Goal: Information Seeking & Learning: Learn about a topic

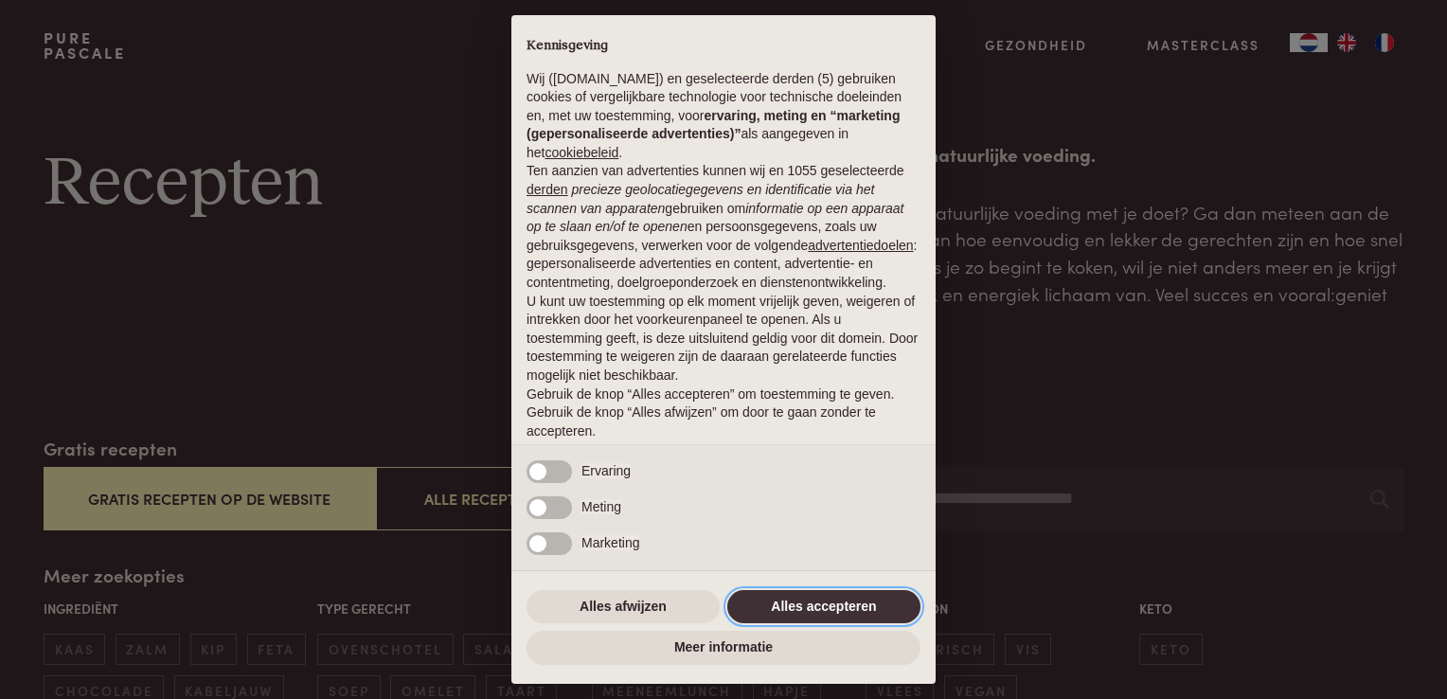
click at [829, 604] on button "Alles accepteren" at bounding box center [823, 607] width 193 height 34
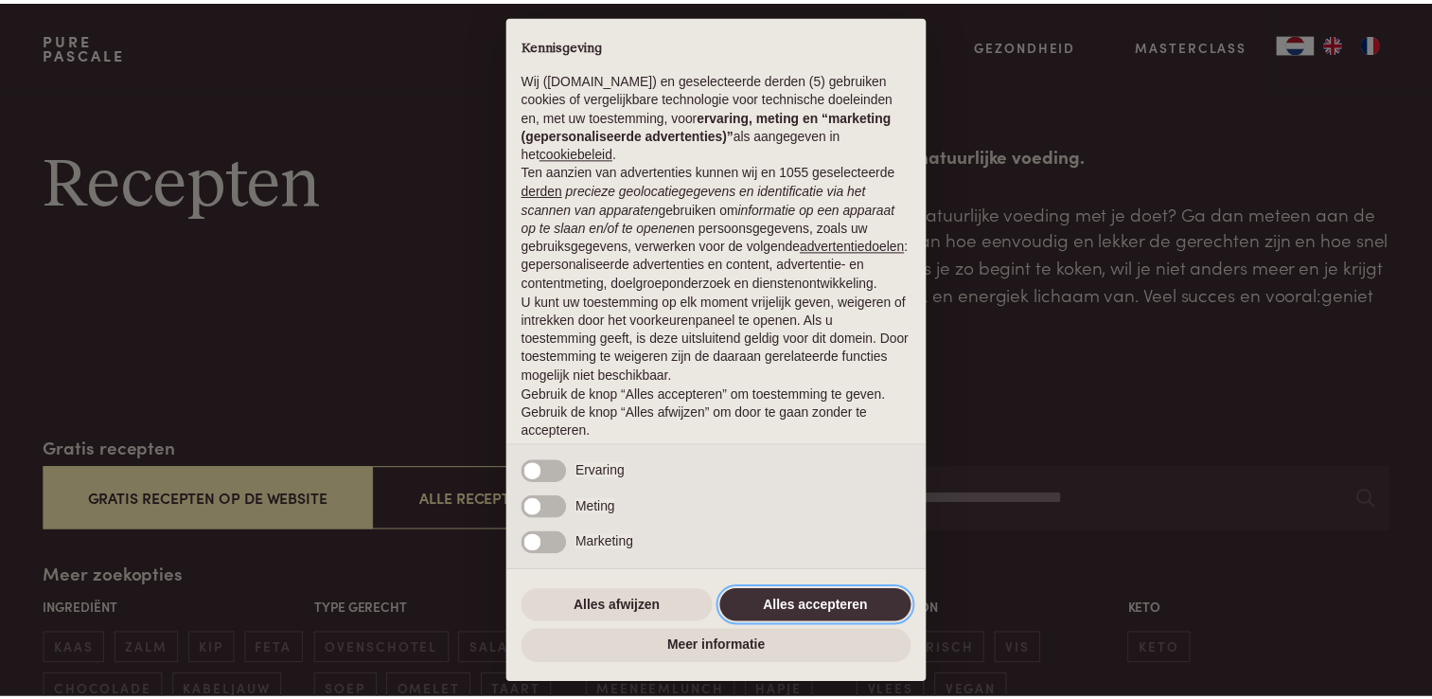
scroll to position [62, 0]
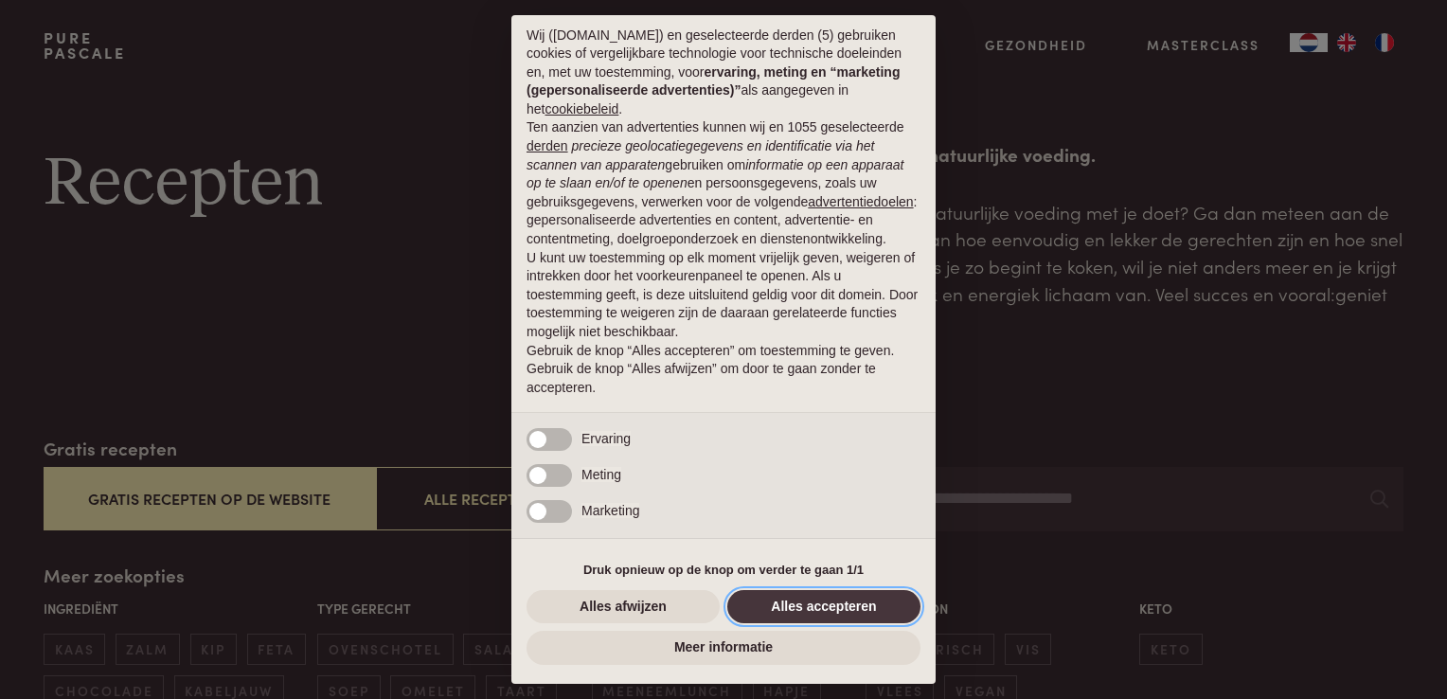
click at [795, 605] on button "Alles accepteren" at bounding box center [823, 607] width 193 height 34
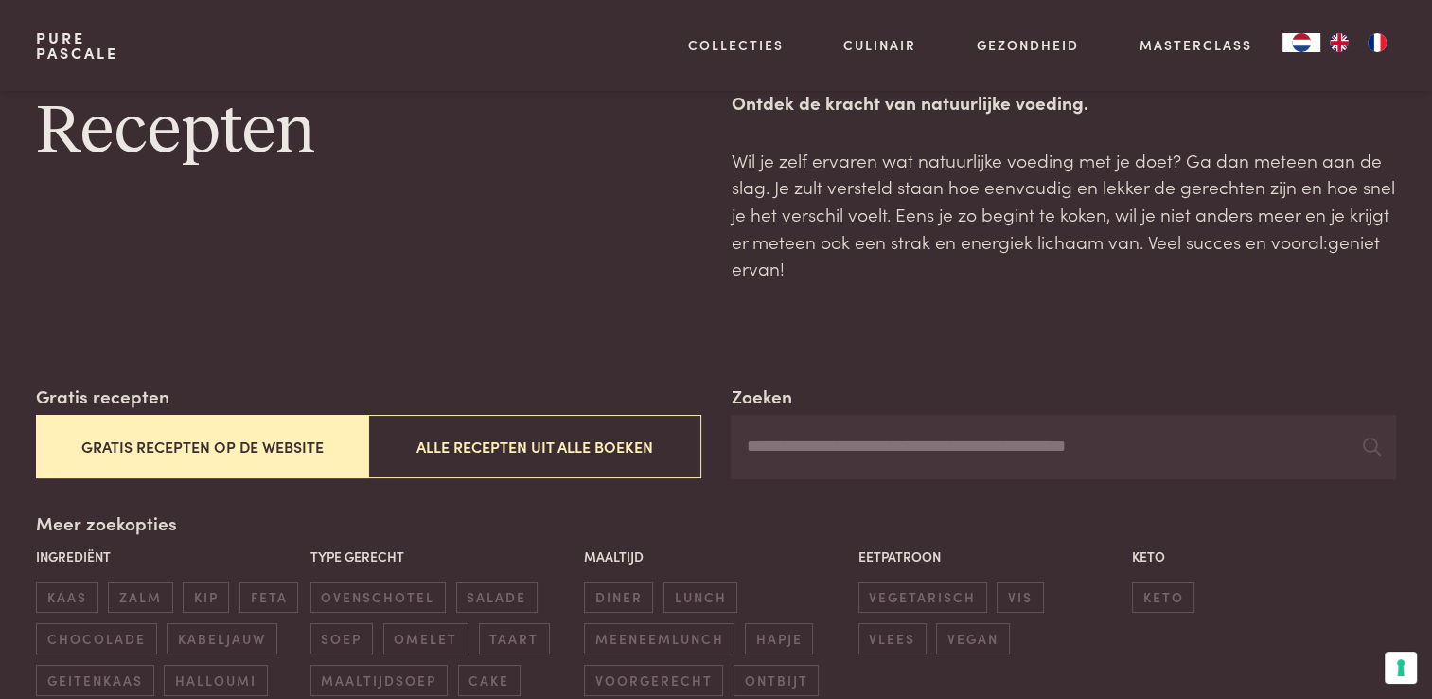
scroll to position [95, 0]
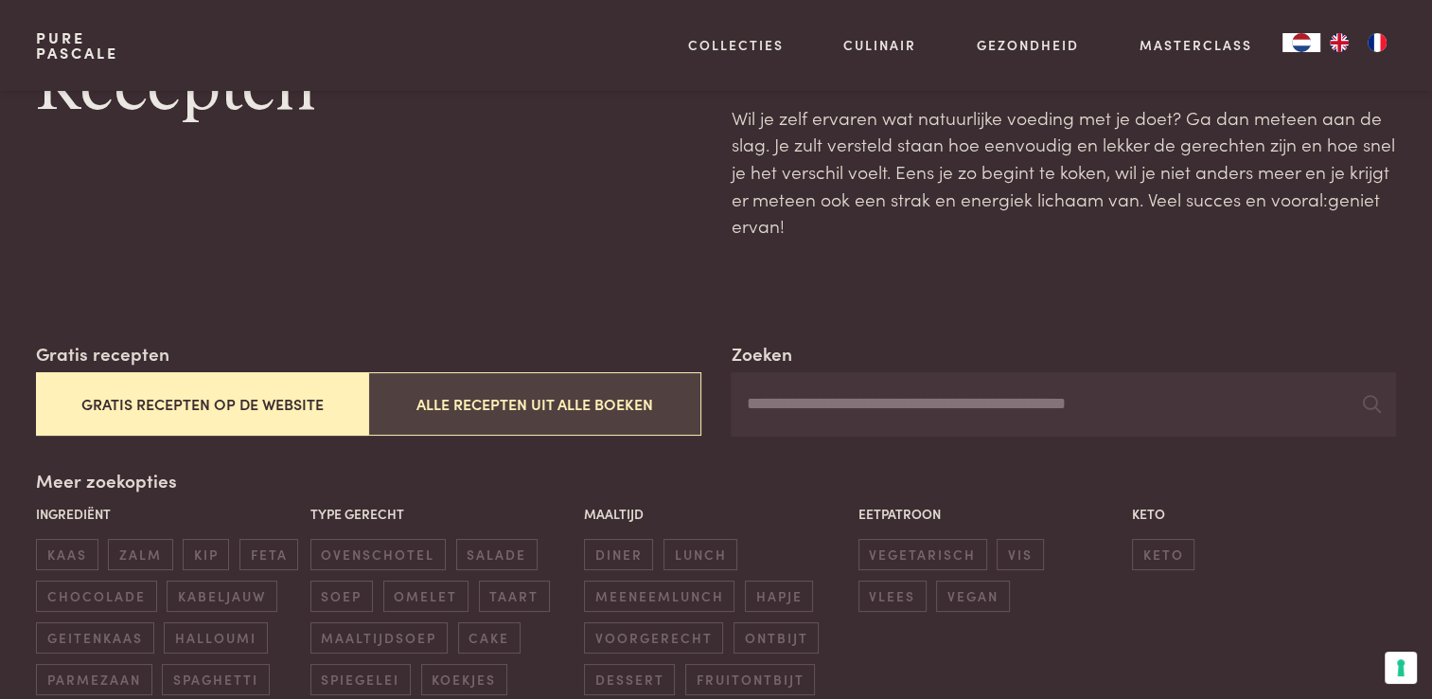
click at [646, 407] on button "Alle recepten uit alle boeken" at bounding box center [534, 403] width 332 height 63
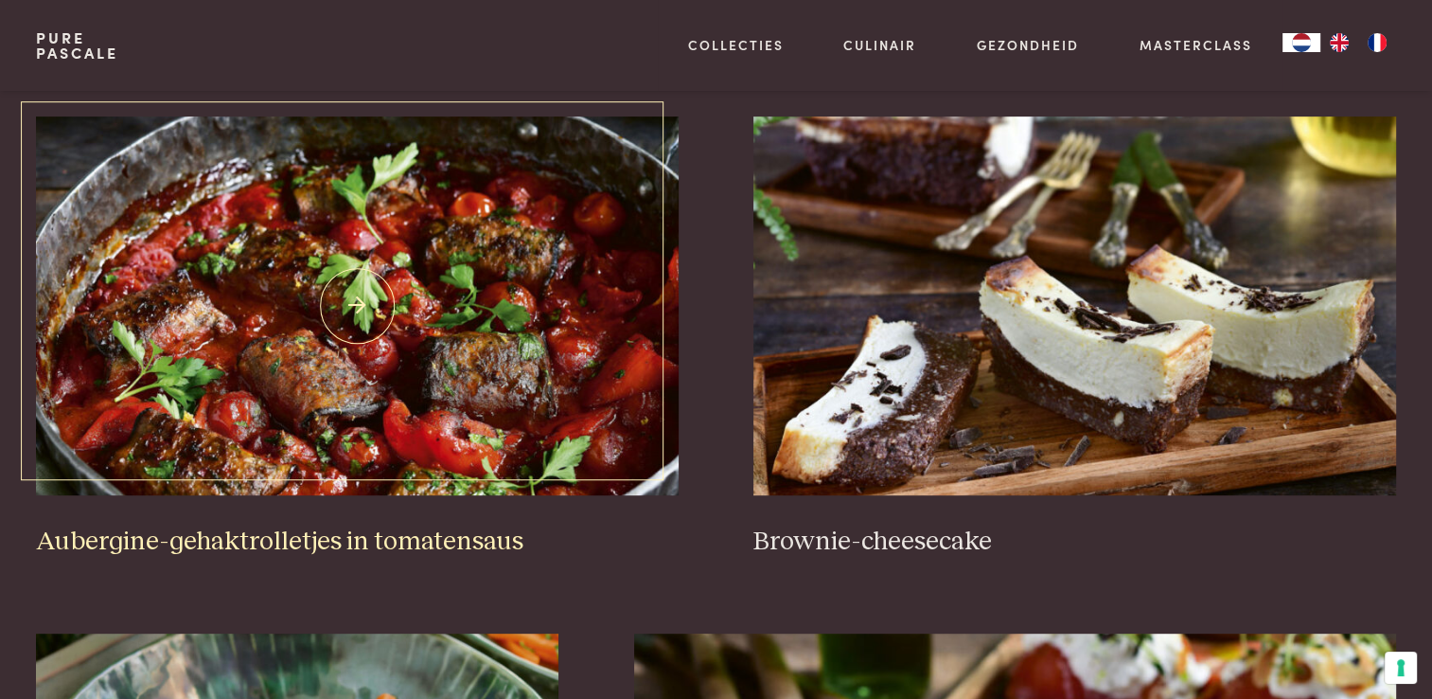
scroll to position [813, 0]
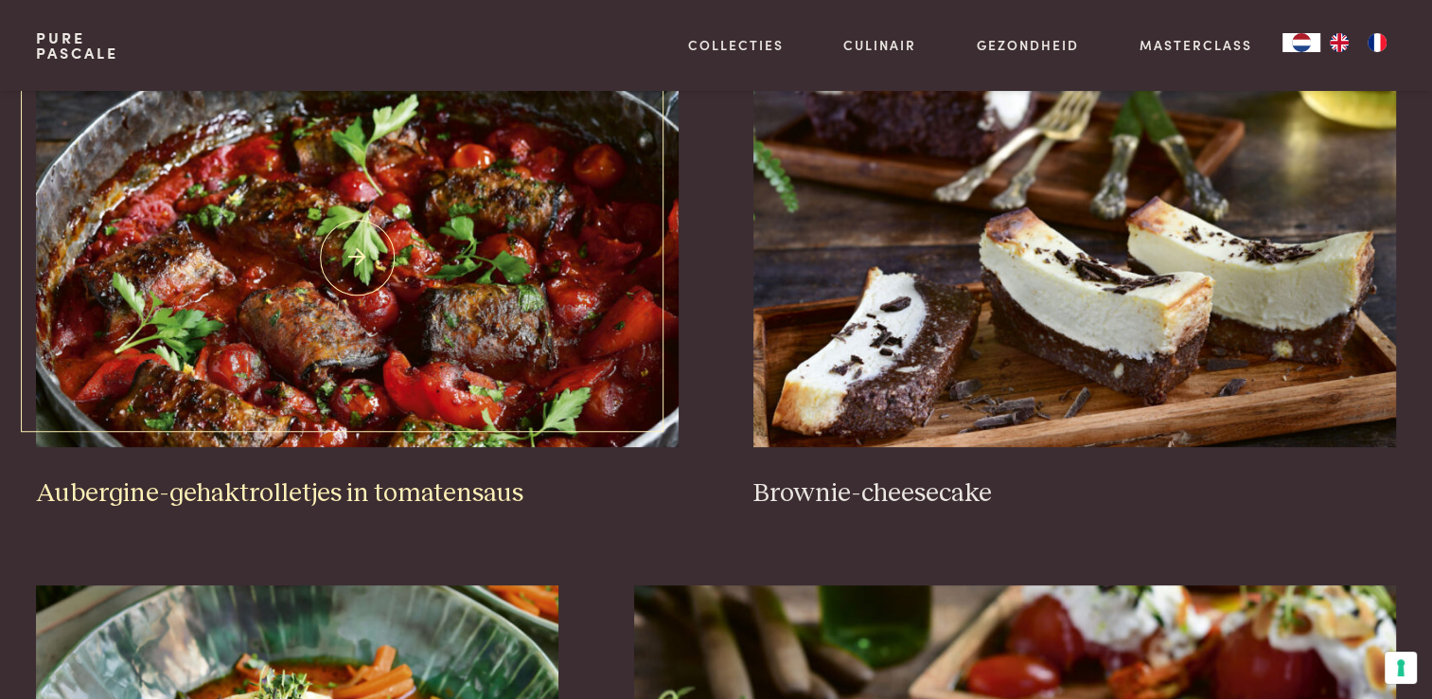
click at [405, 349] on img at bounding box center [357, 257] width 642 height 379
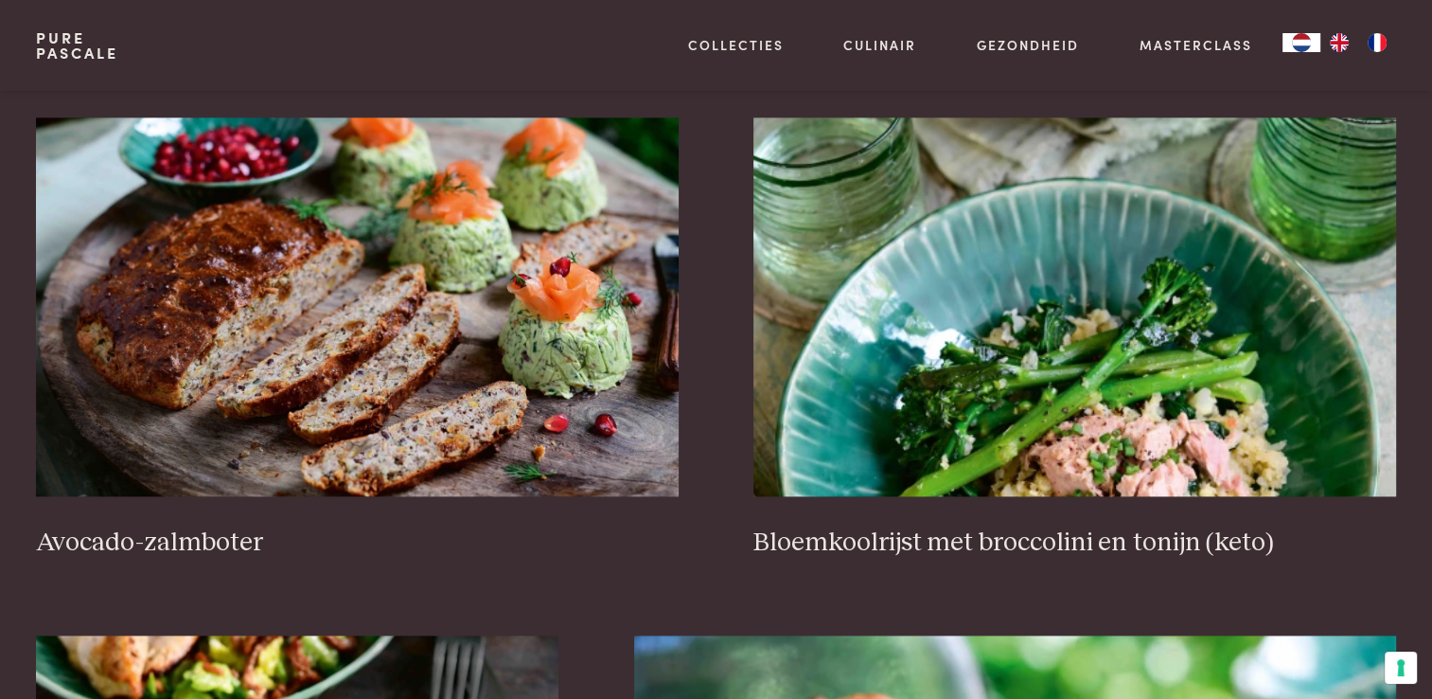
scroll to position [2423, 0]
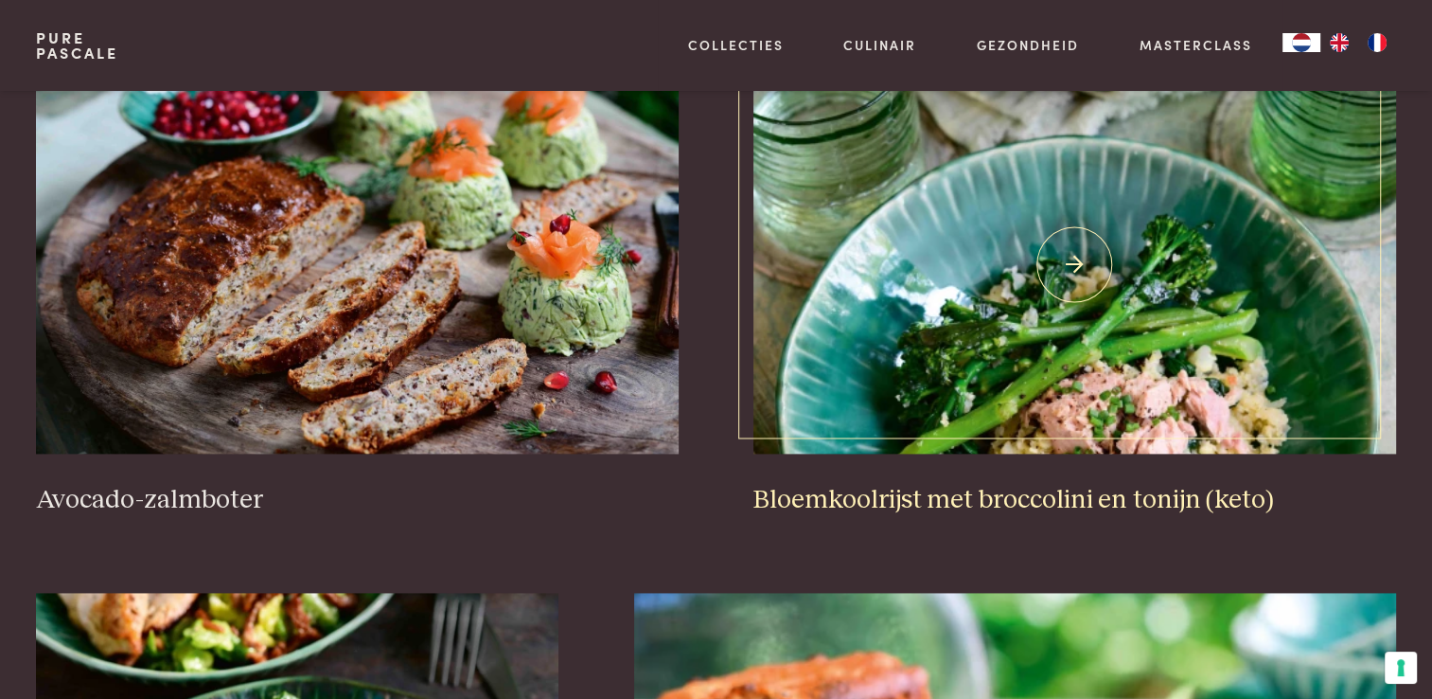
click at [1182, 403] on img at bounding box center [1075, 264] width 642 height 379
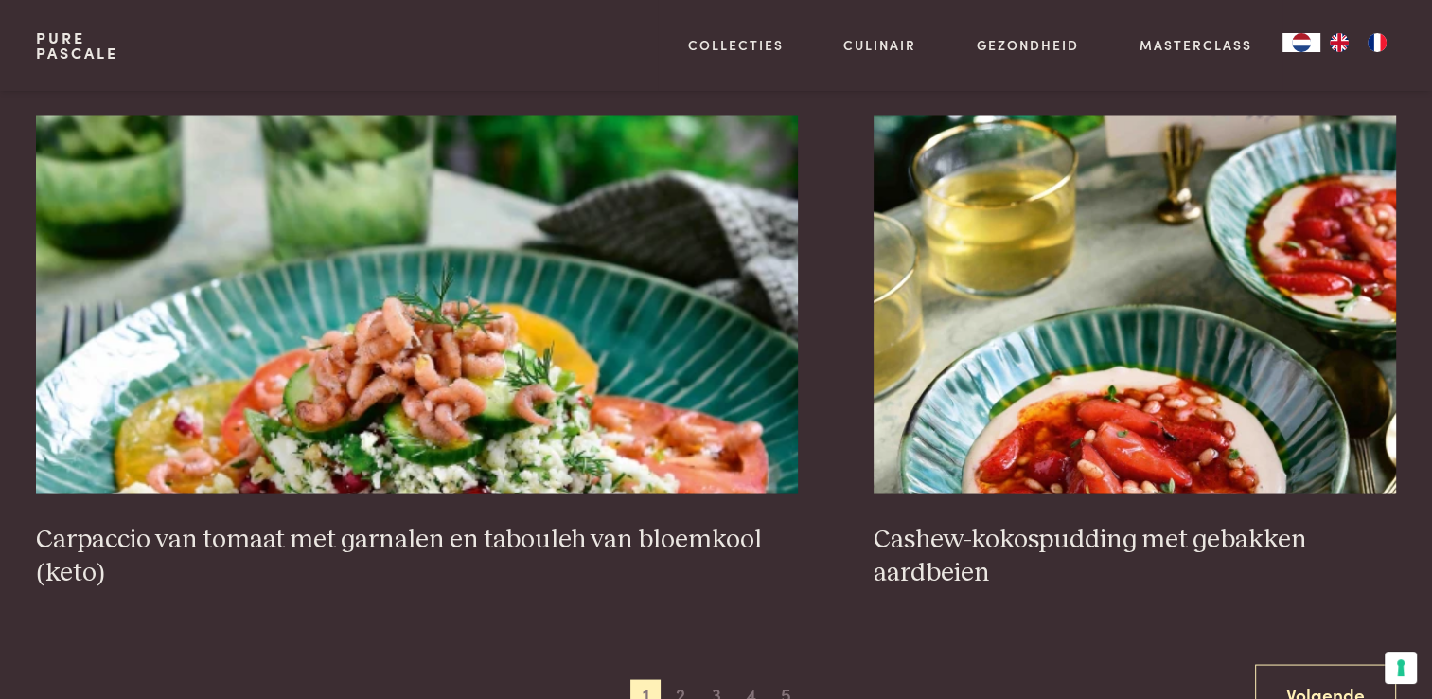
scroll to position [3464, 0]
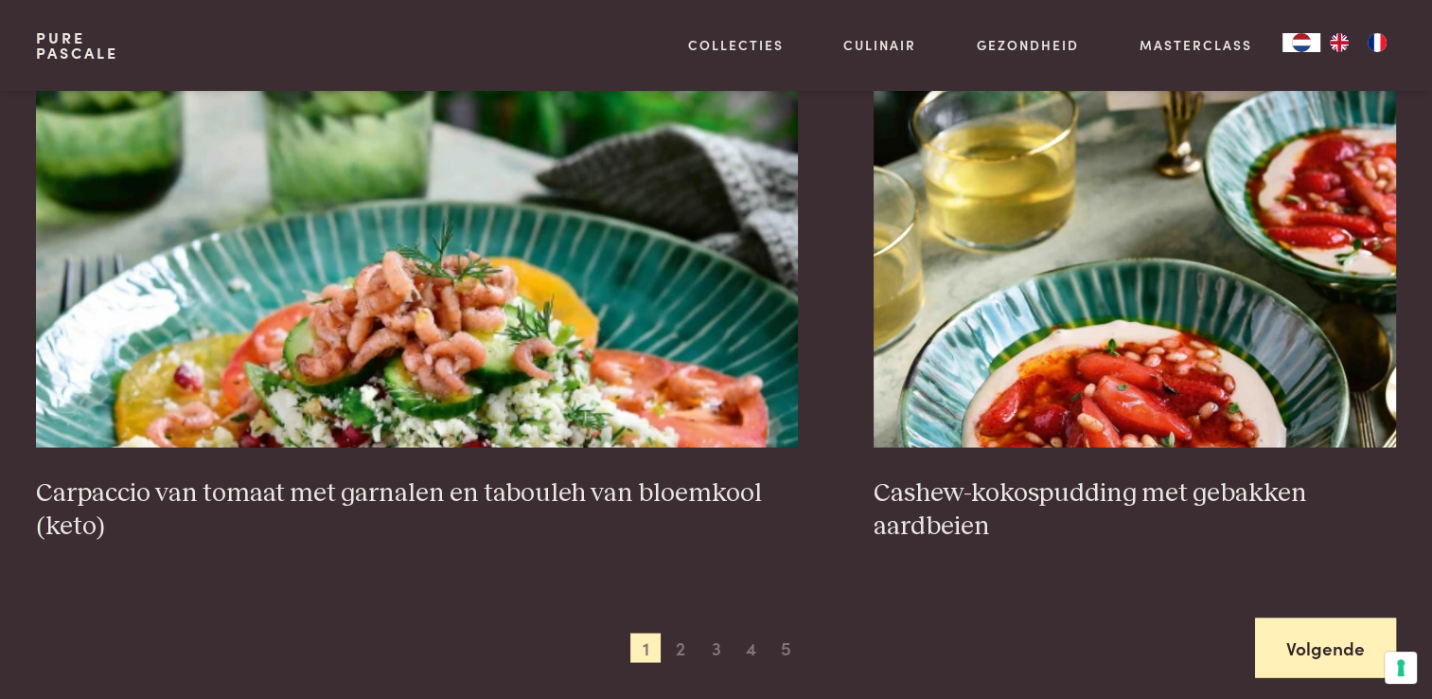
click at [1337, 631] on link "Volgende" at bounding box center [1325, 647] width 141 height 60
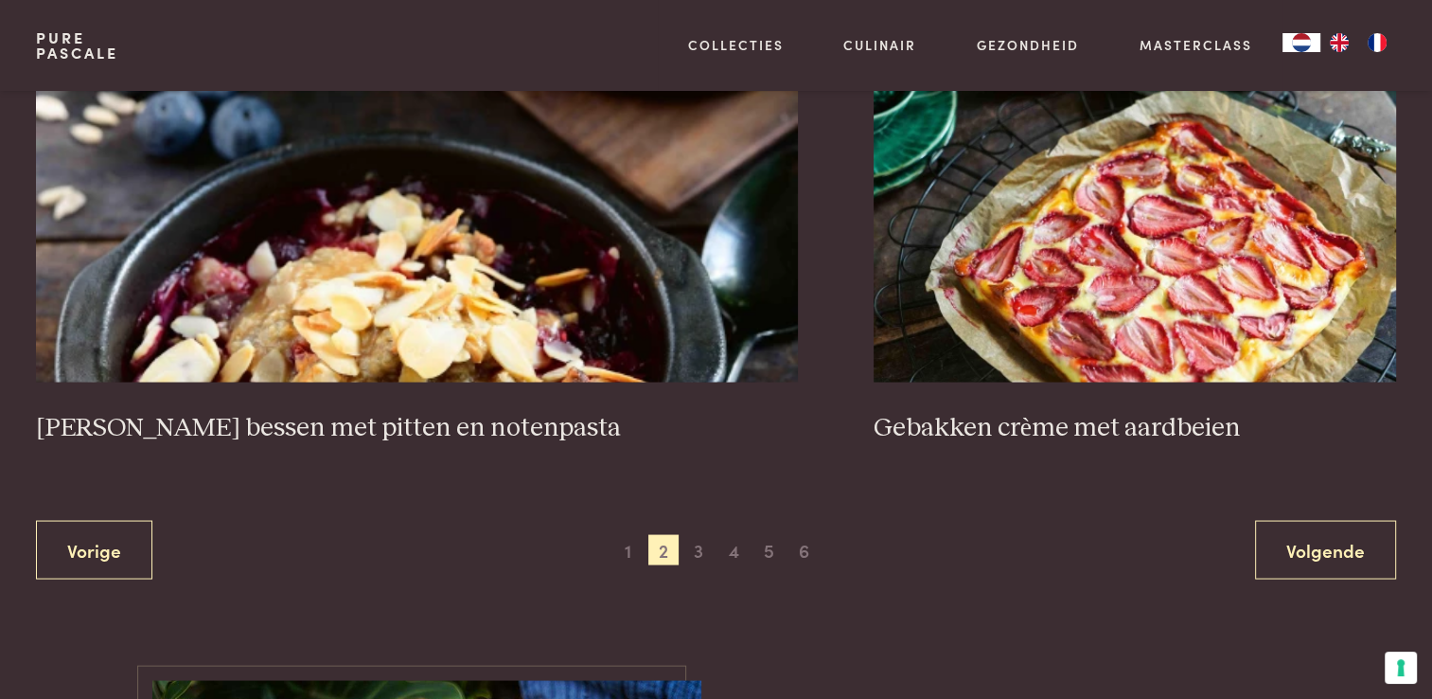
scroll to position [3559, 0]
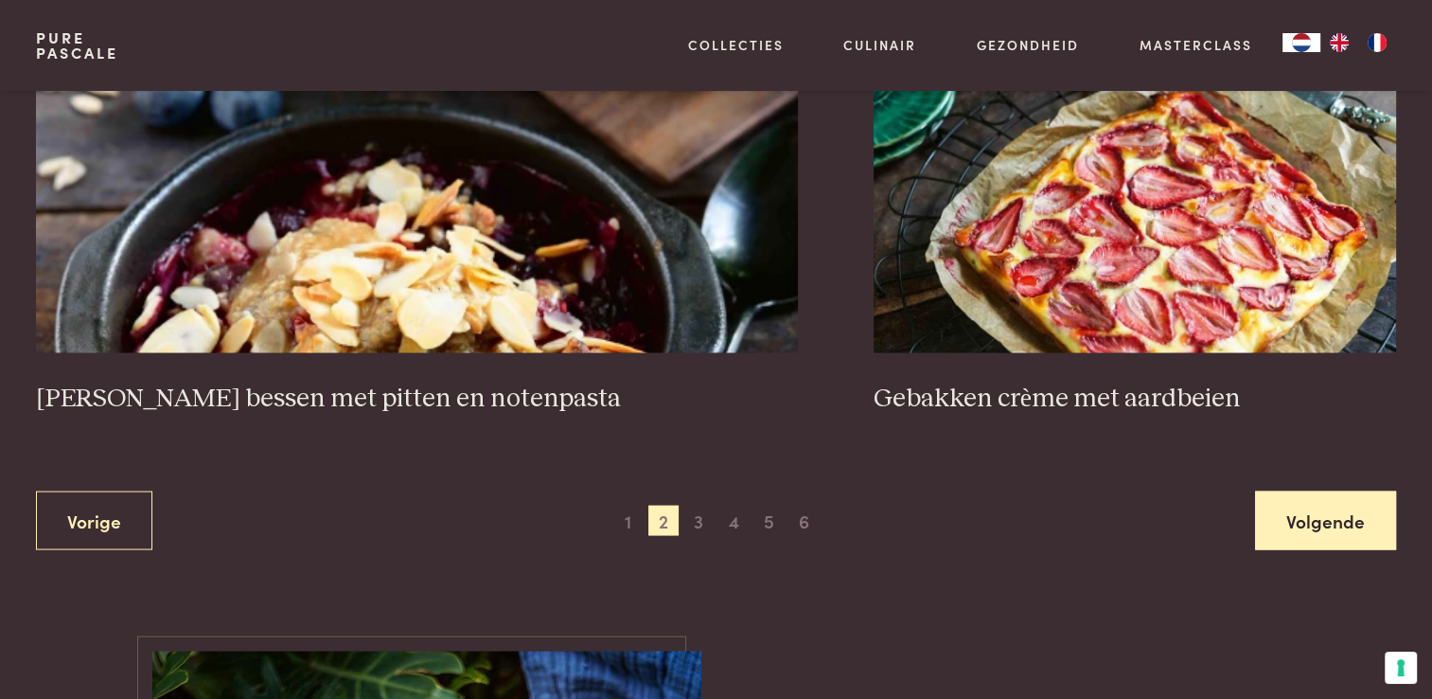
click at [1292, 496] on link "Volgende" at bounding box center [1325, 520] width 141 height 60
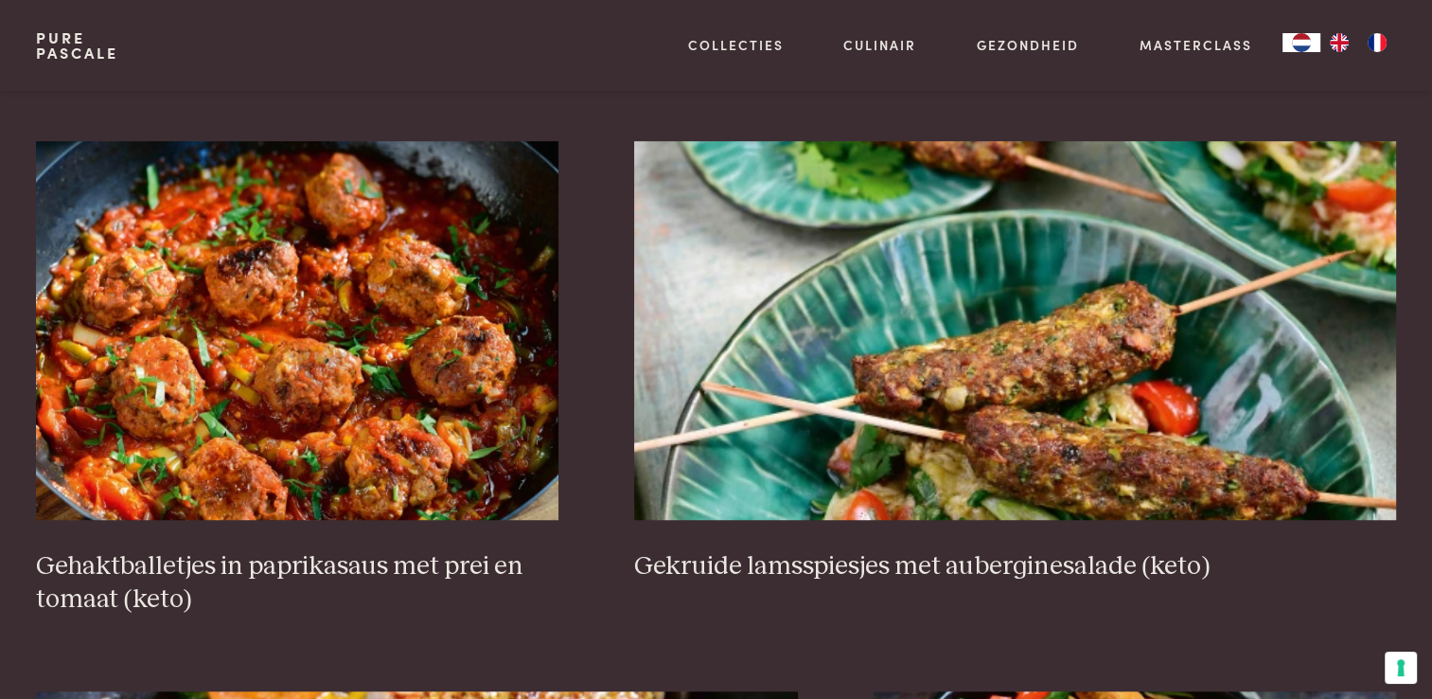
scroll to position [1287, 0]
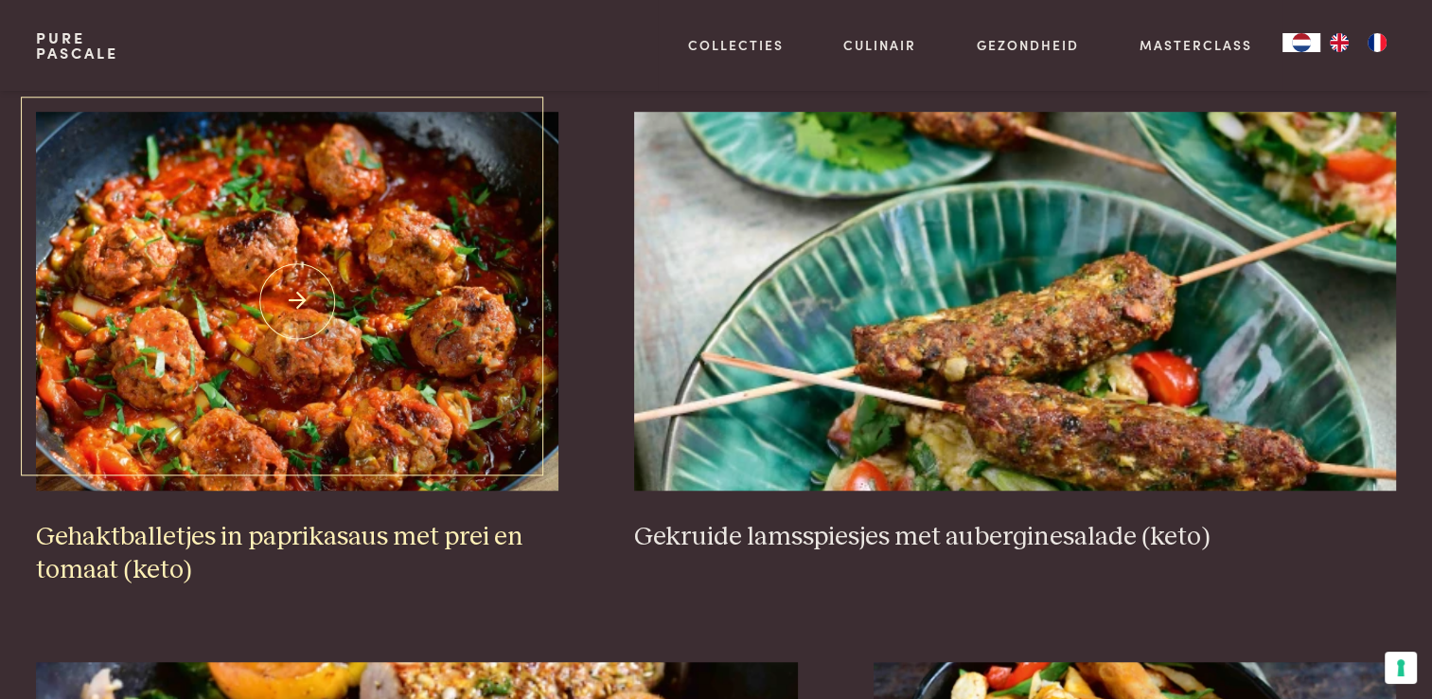
click at [471, 452] on img at bounding box center [297, 301] width 523 height 379
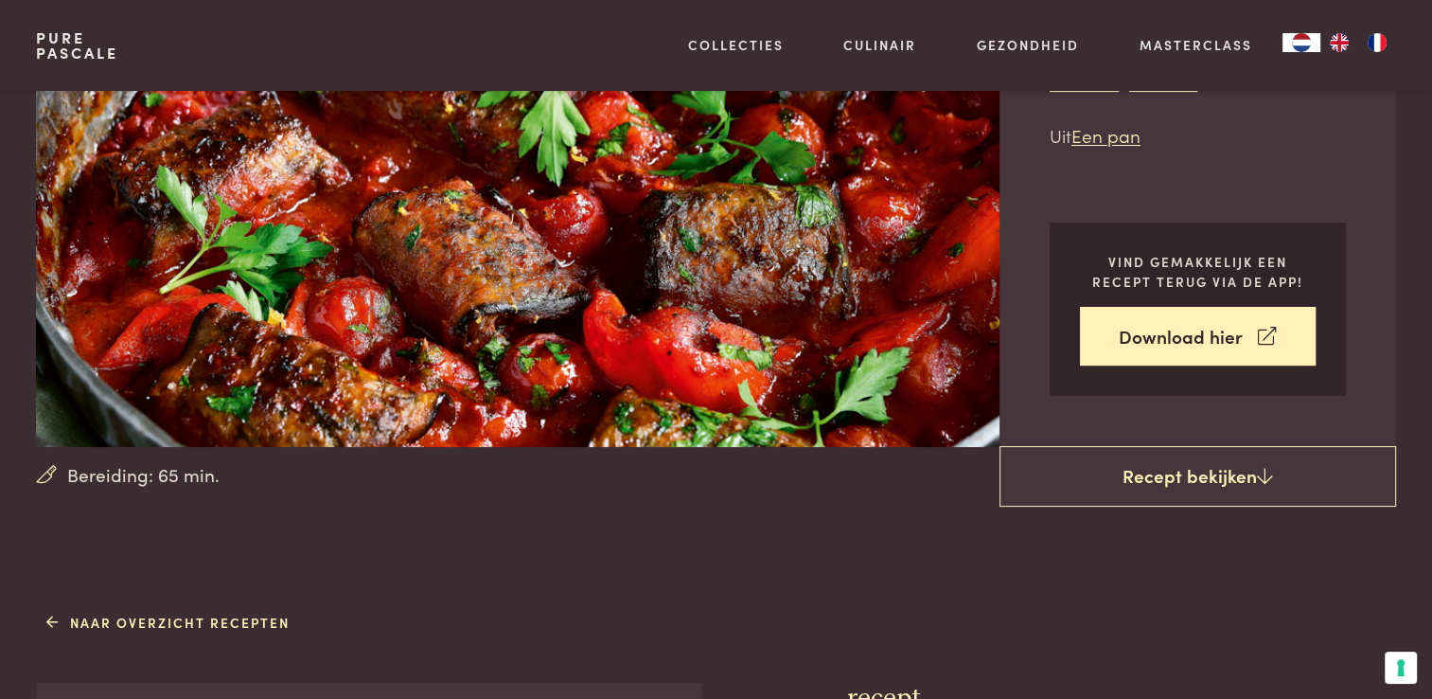
scroll to position [284, 0]
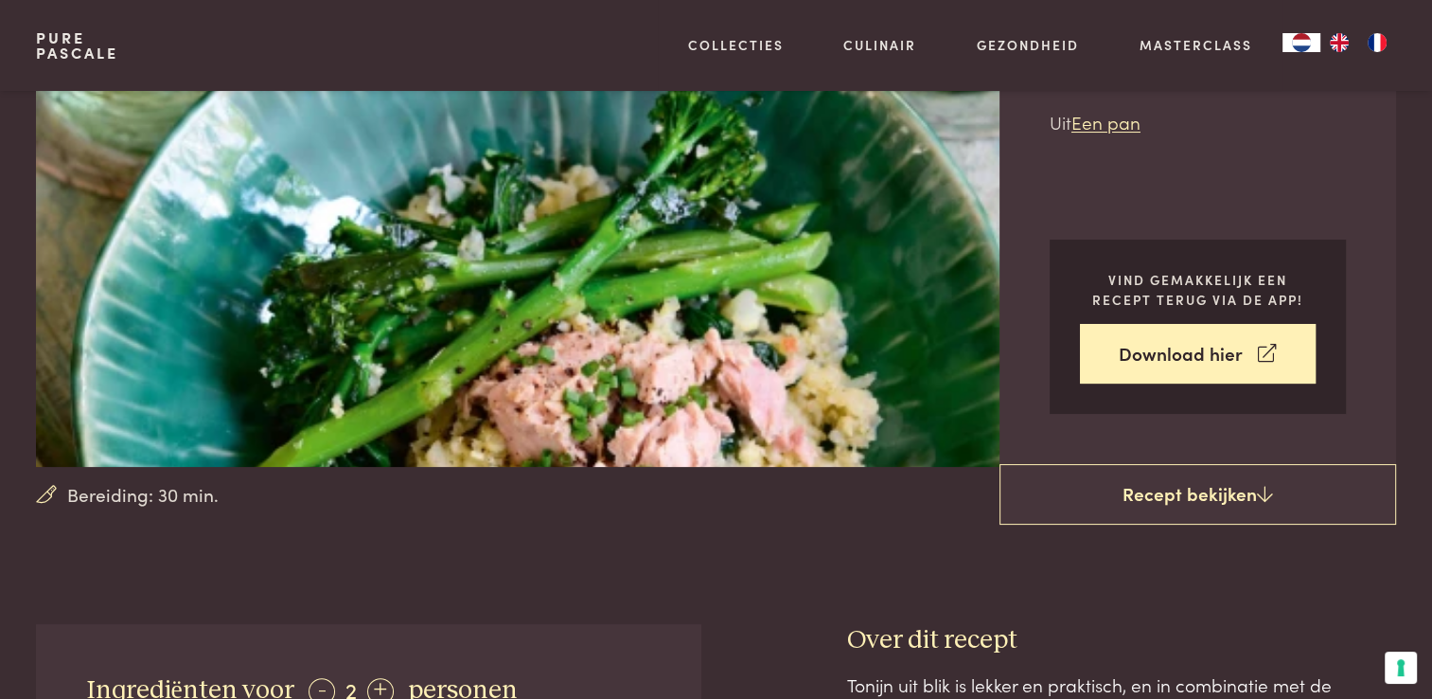
scroll to position [284, 0]
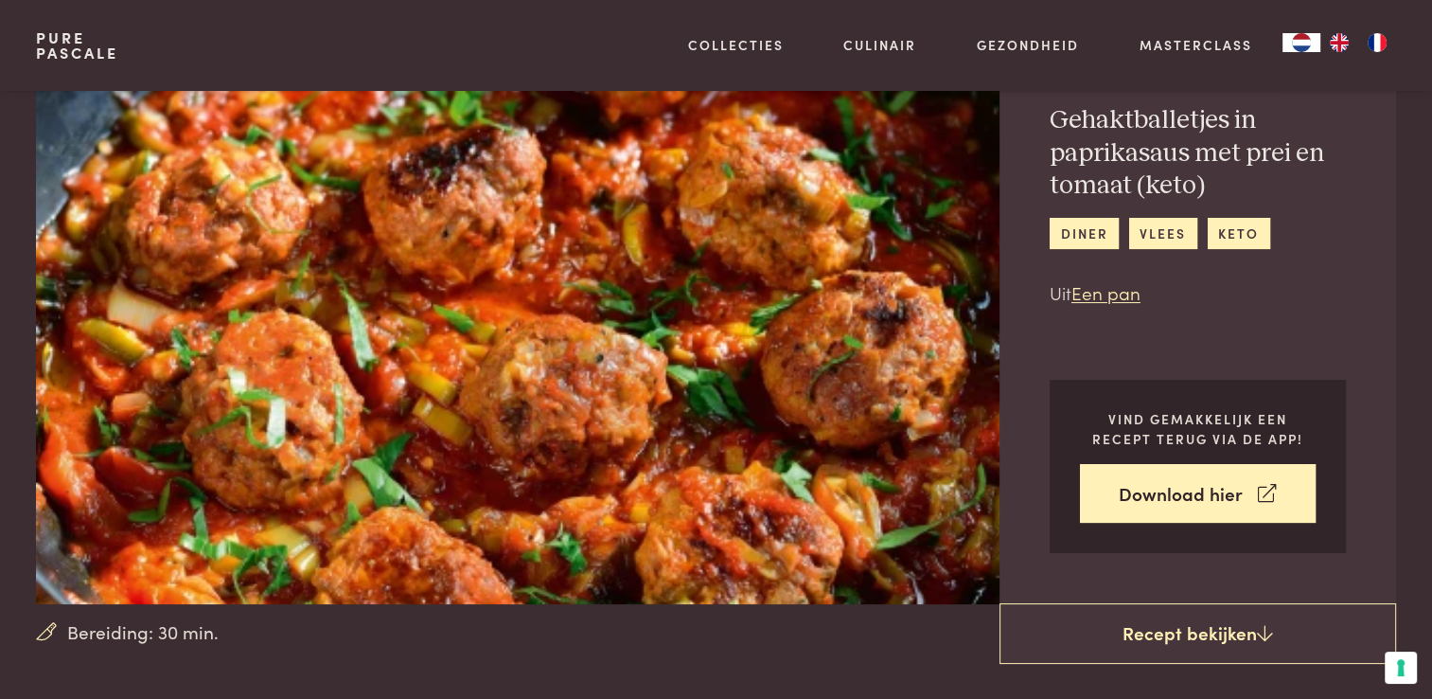
scroll to position [189, 0]
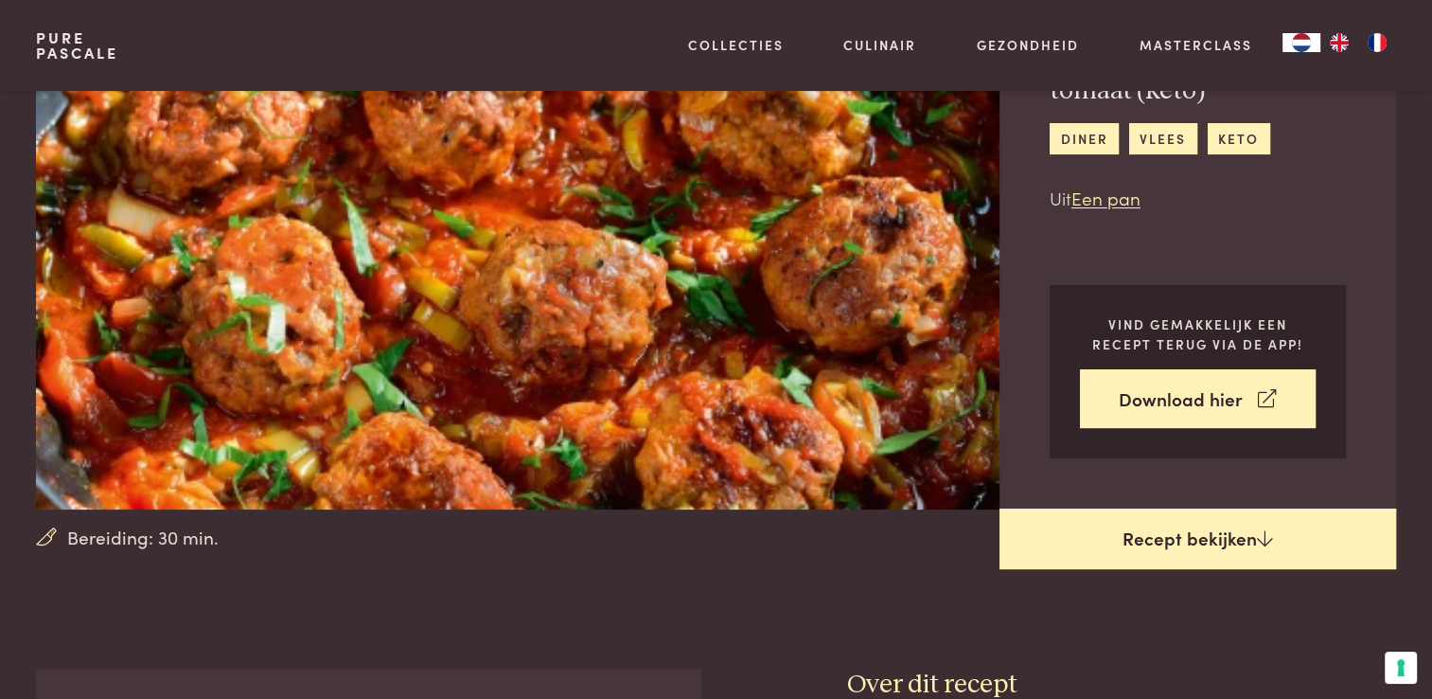
click at [1156, 528] on link "Recept bekijken" at bounding box center [1198, 538] width 397 height 61
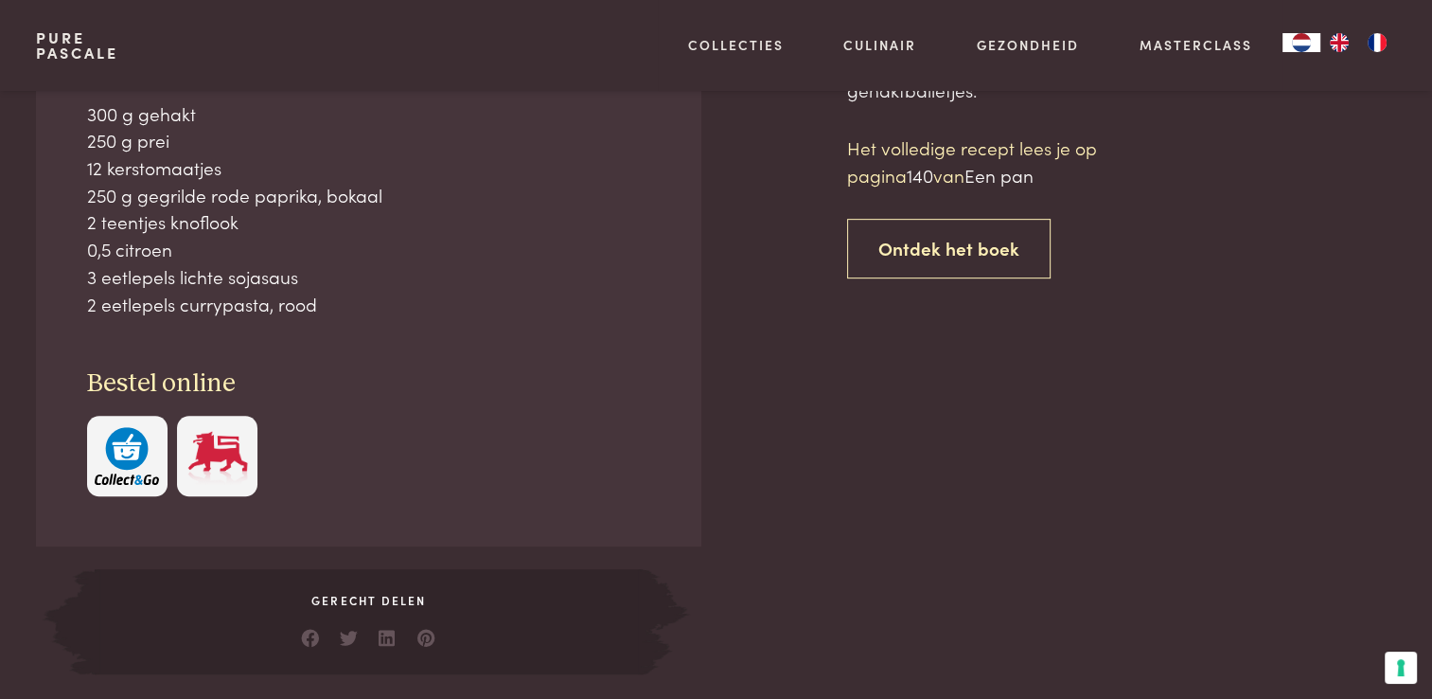
scroll to position [857, 0]
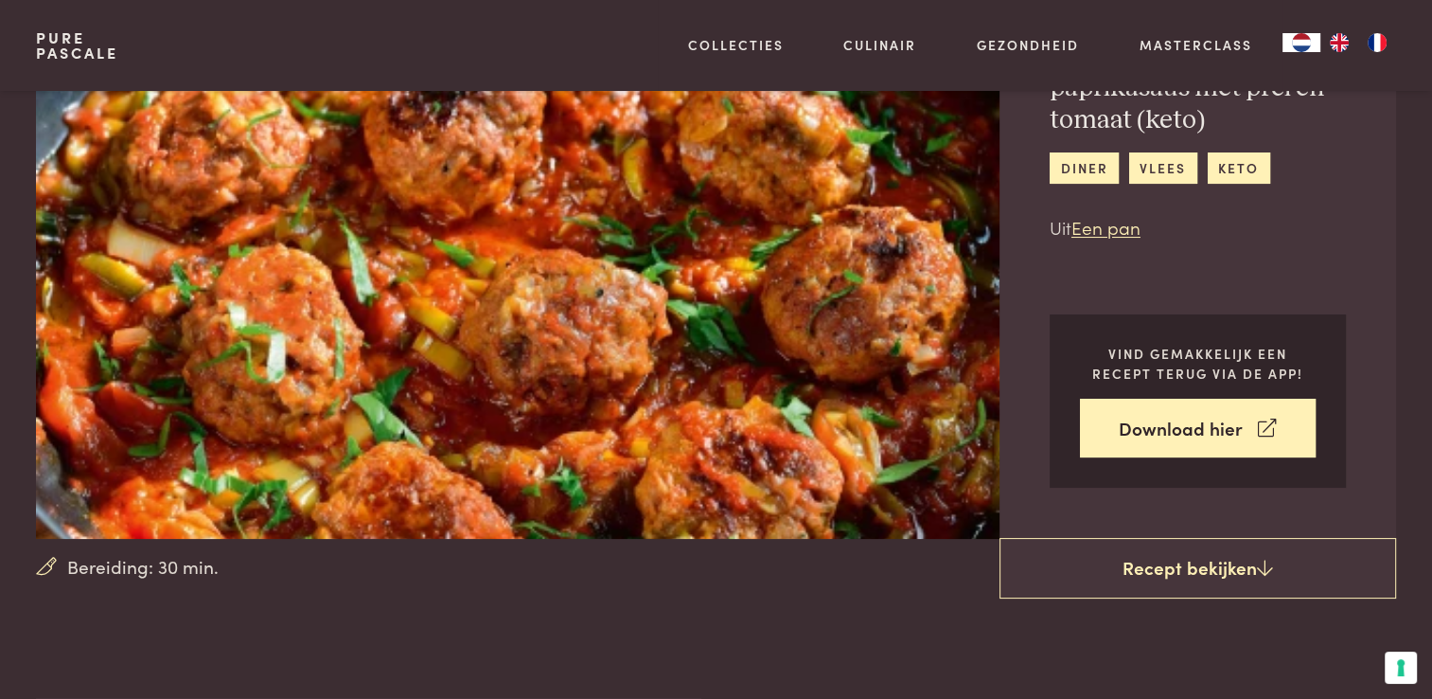
scroll to position [189, 0]
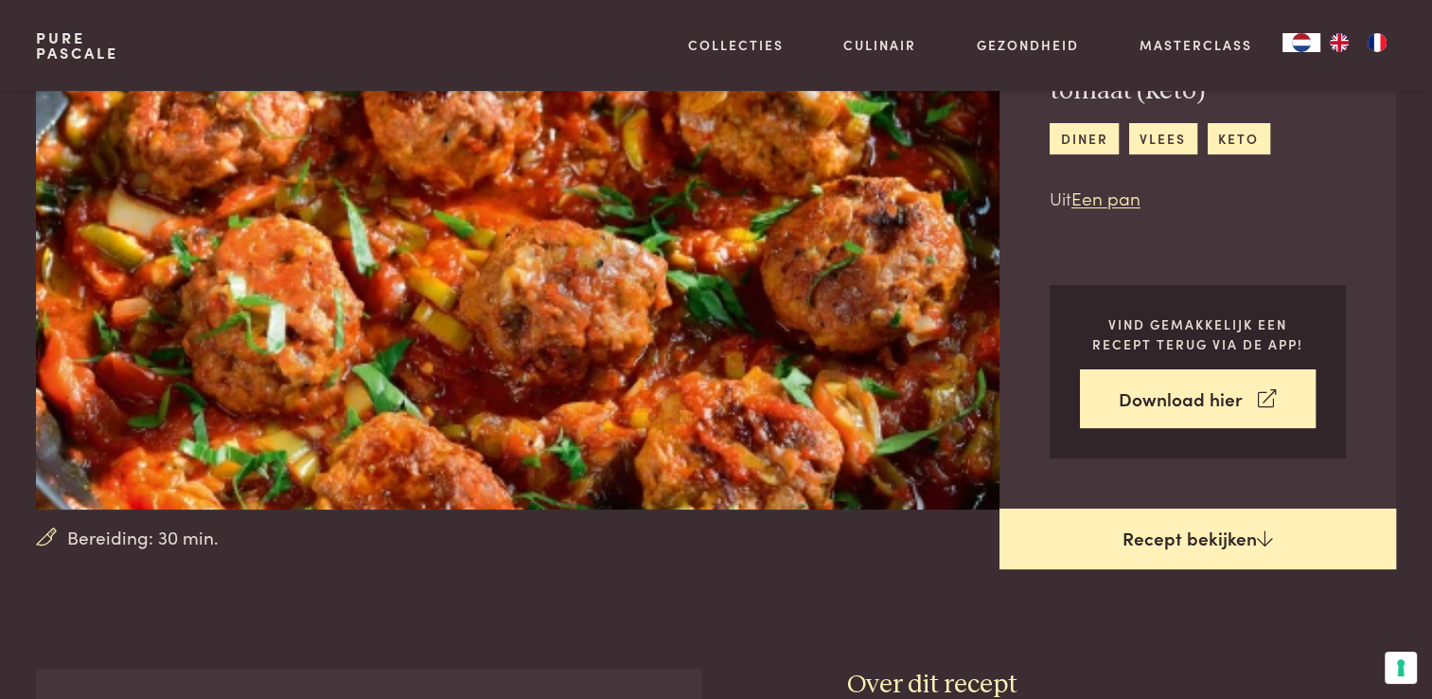
click at [1220, 528] on link "Recept bekijken" at bounding box center [1198, 538] width 397 height 61
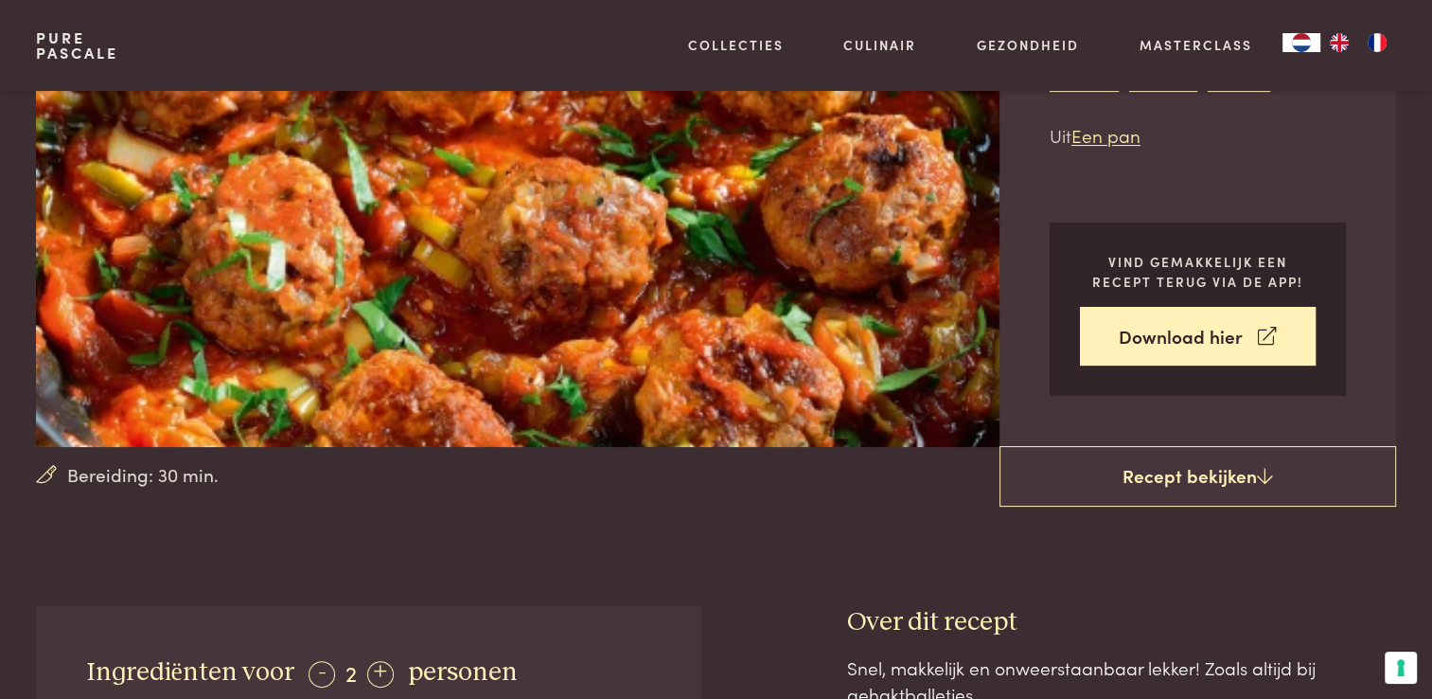
scroll to position [284, 0]
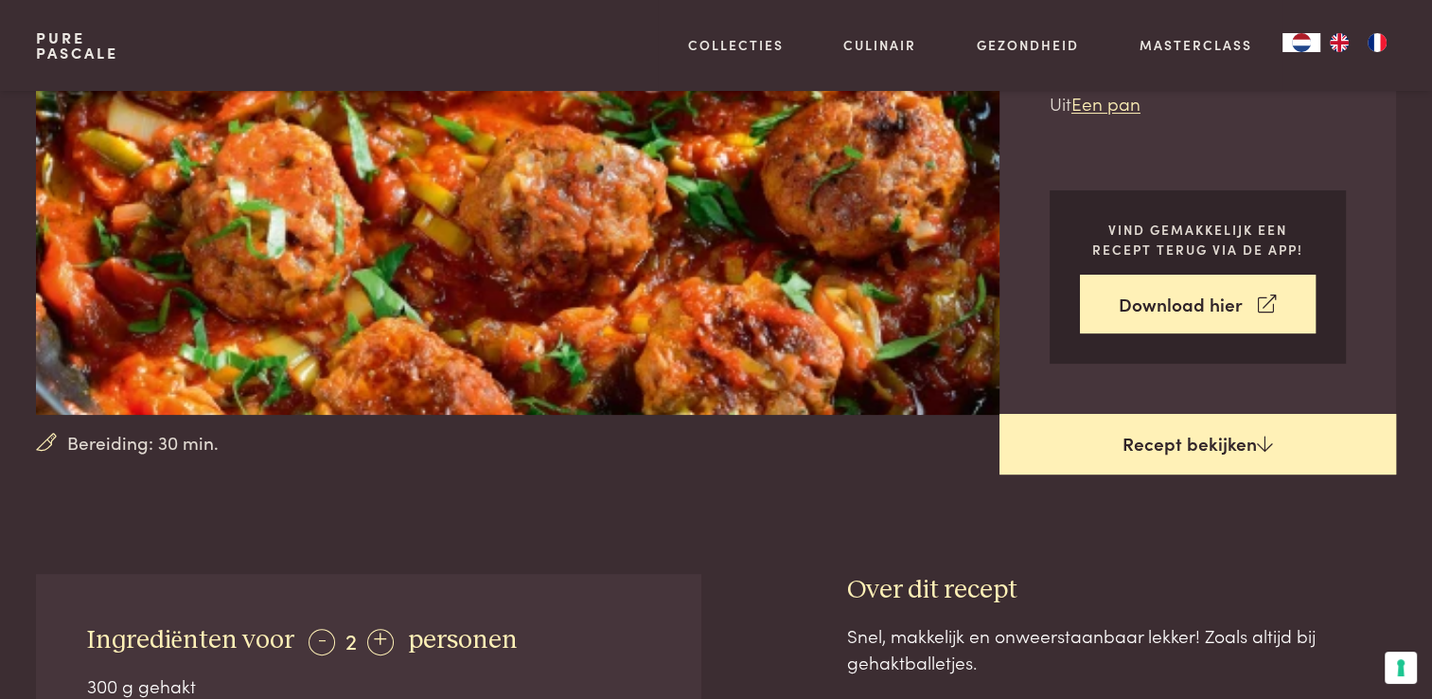
click at [1184, 433] on link "Recept bekijken" at bounding box center [1198, 444] width 397 height 61
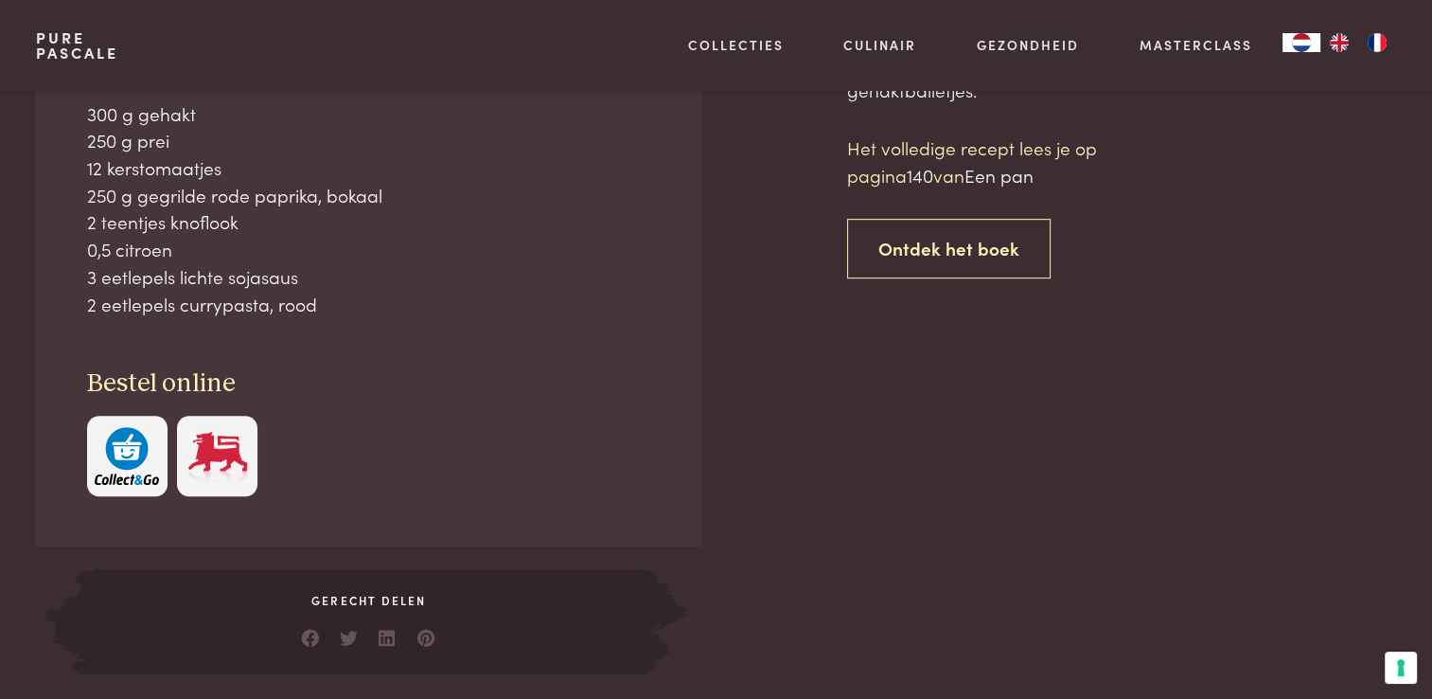
scroll to position [857, 0]
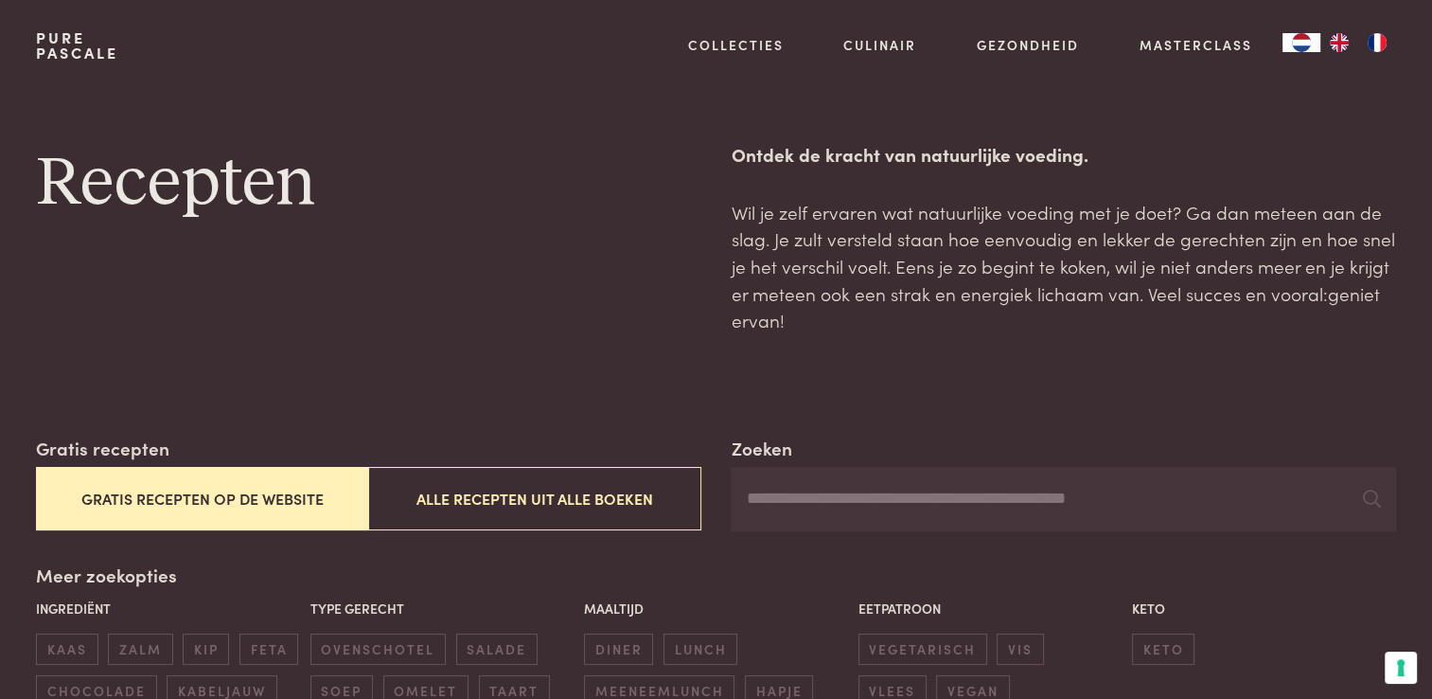
click at [307, 490] on button "Gratis recepten op de website" at bounding box center [202, 498] width 332 height 63
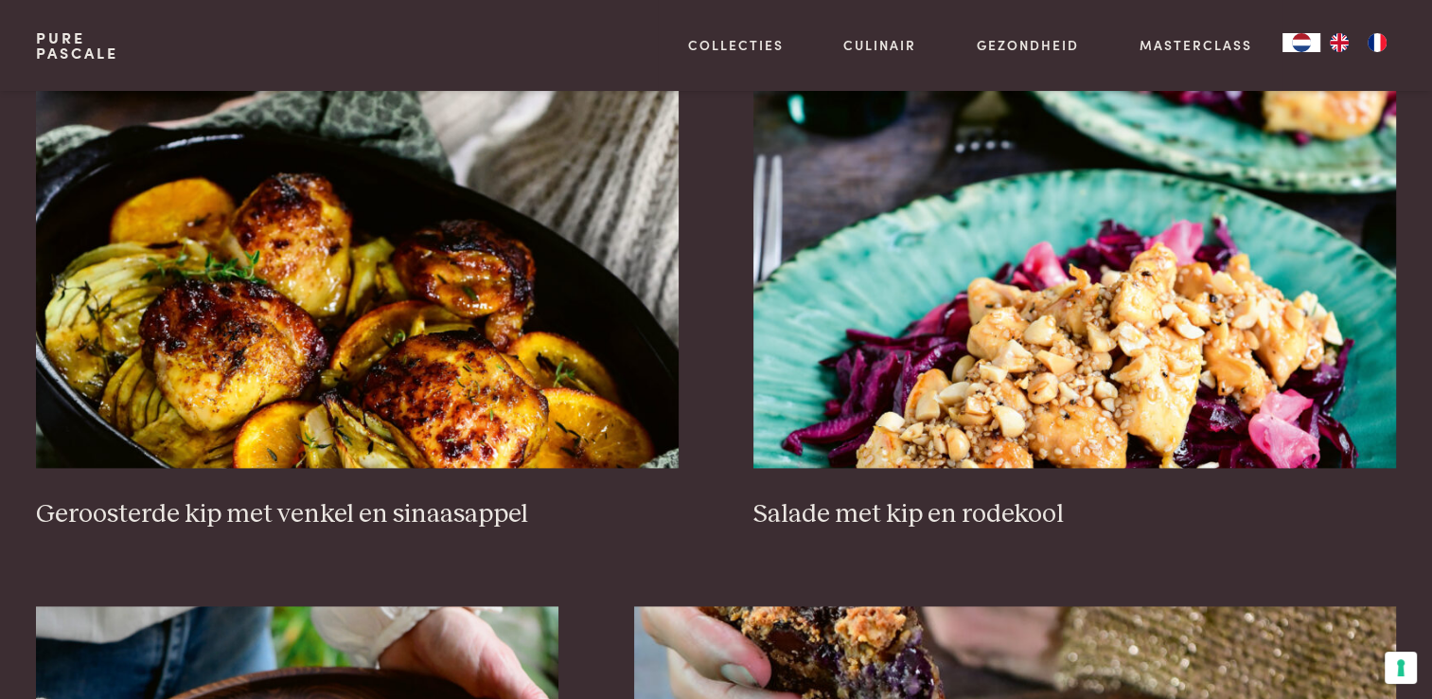
scroll to position [2423, 0]
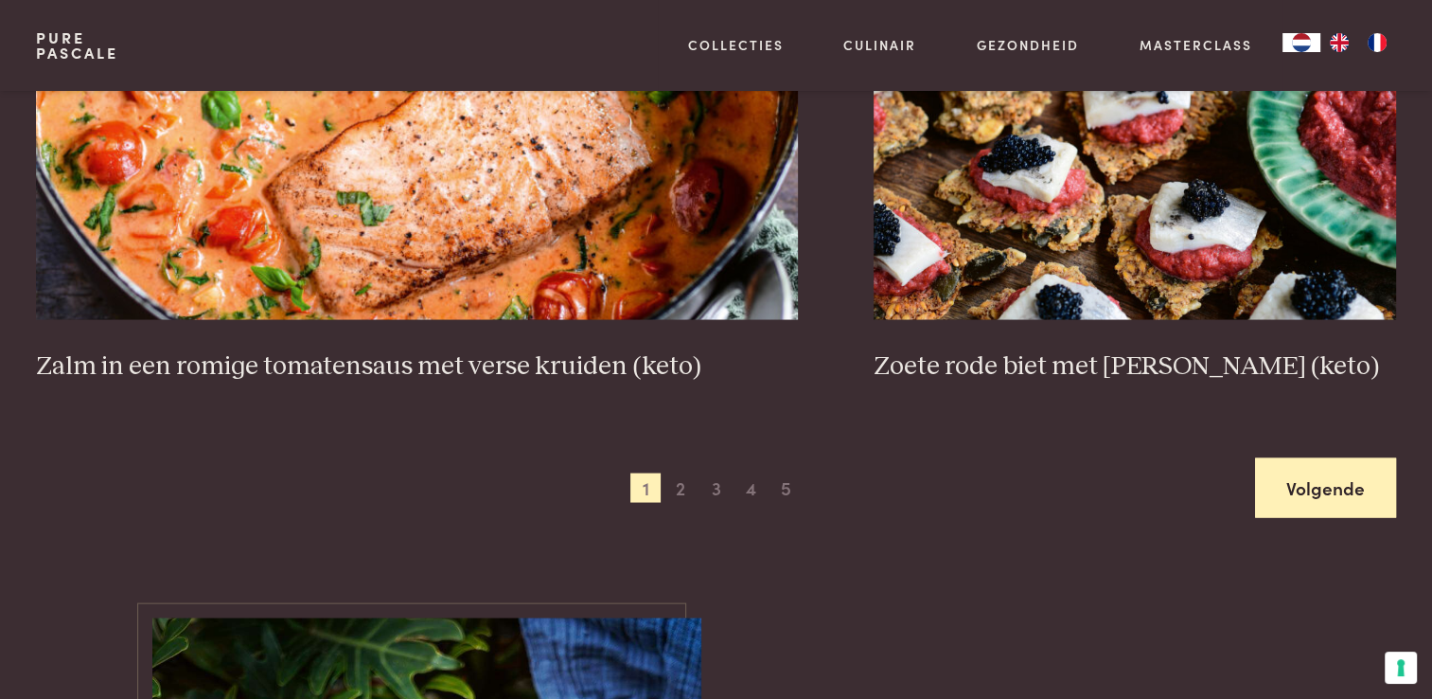
click at [1318, 473] on link "Volgende" at bounding box center [1325, 487] width 141 height 60
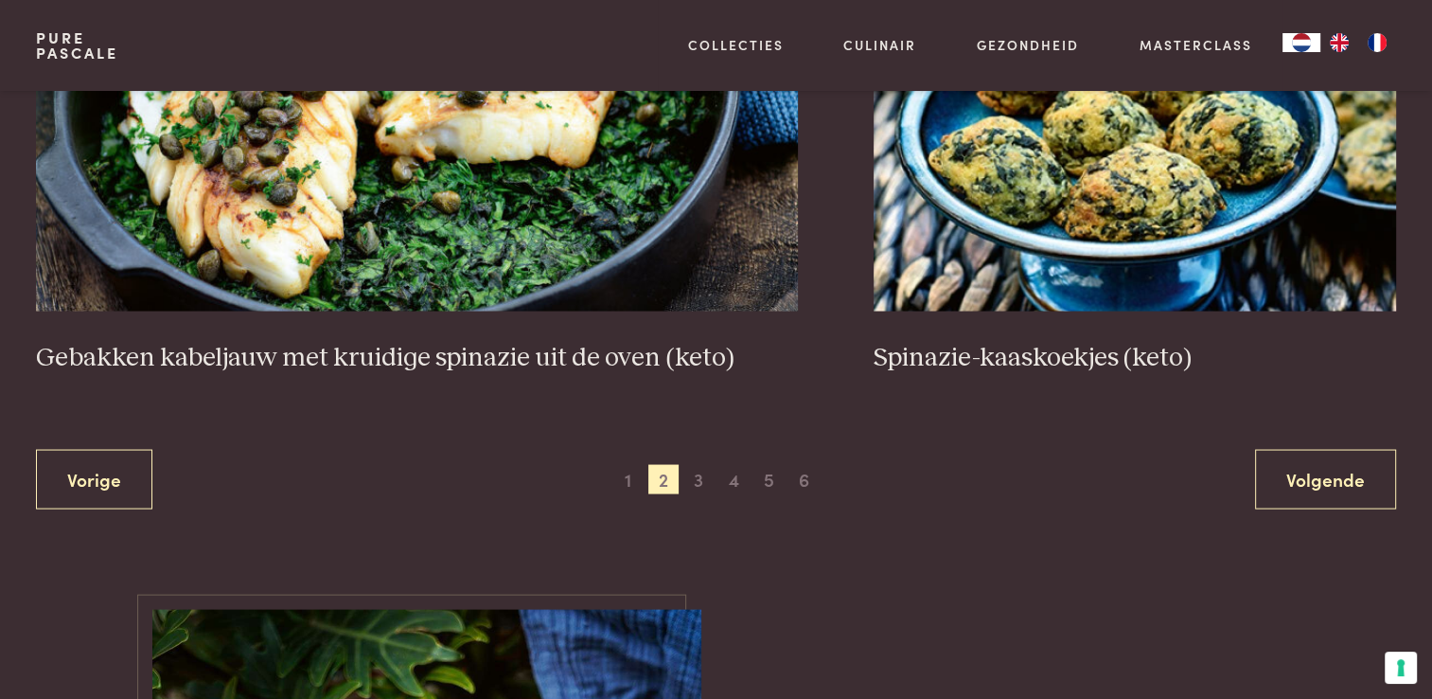
scroll to position [3464, 0]
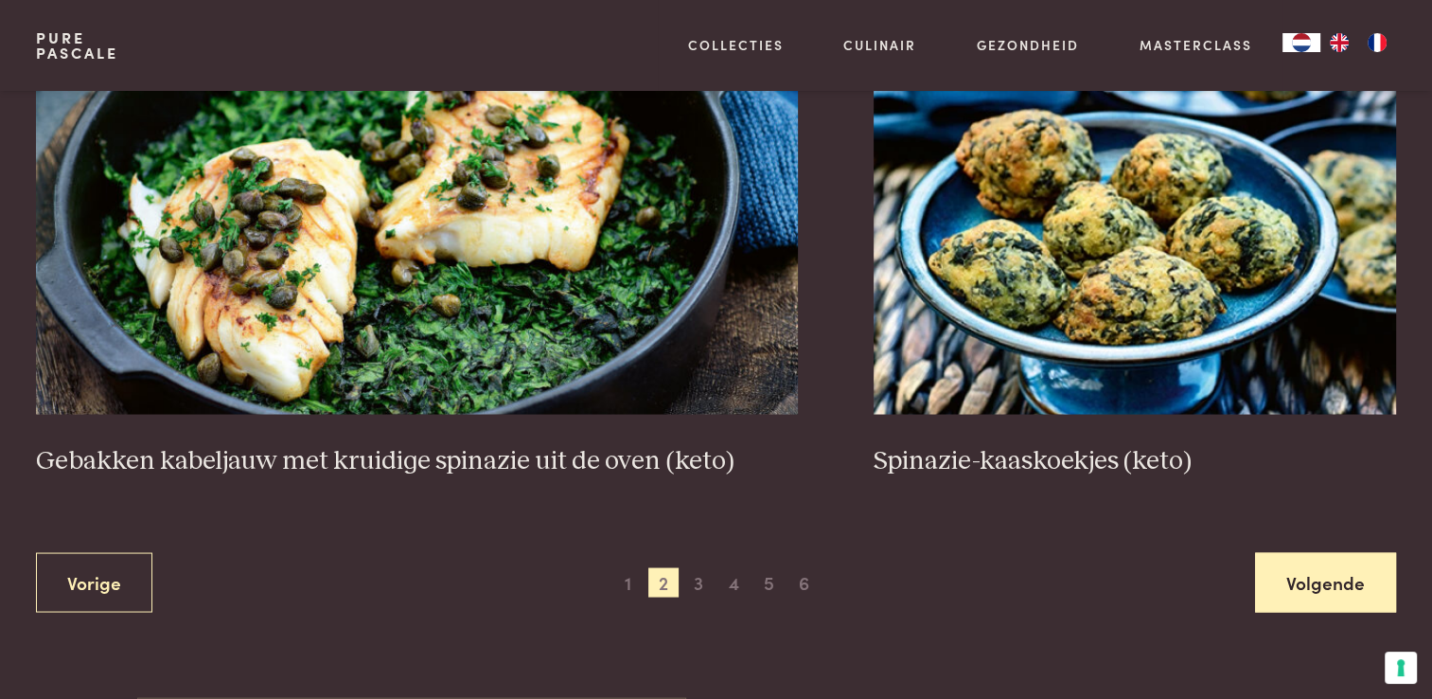
click at [1325, 566] on link "Volgende" at bounding box center [1325, 582] width 141 height 60
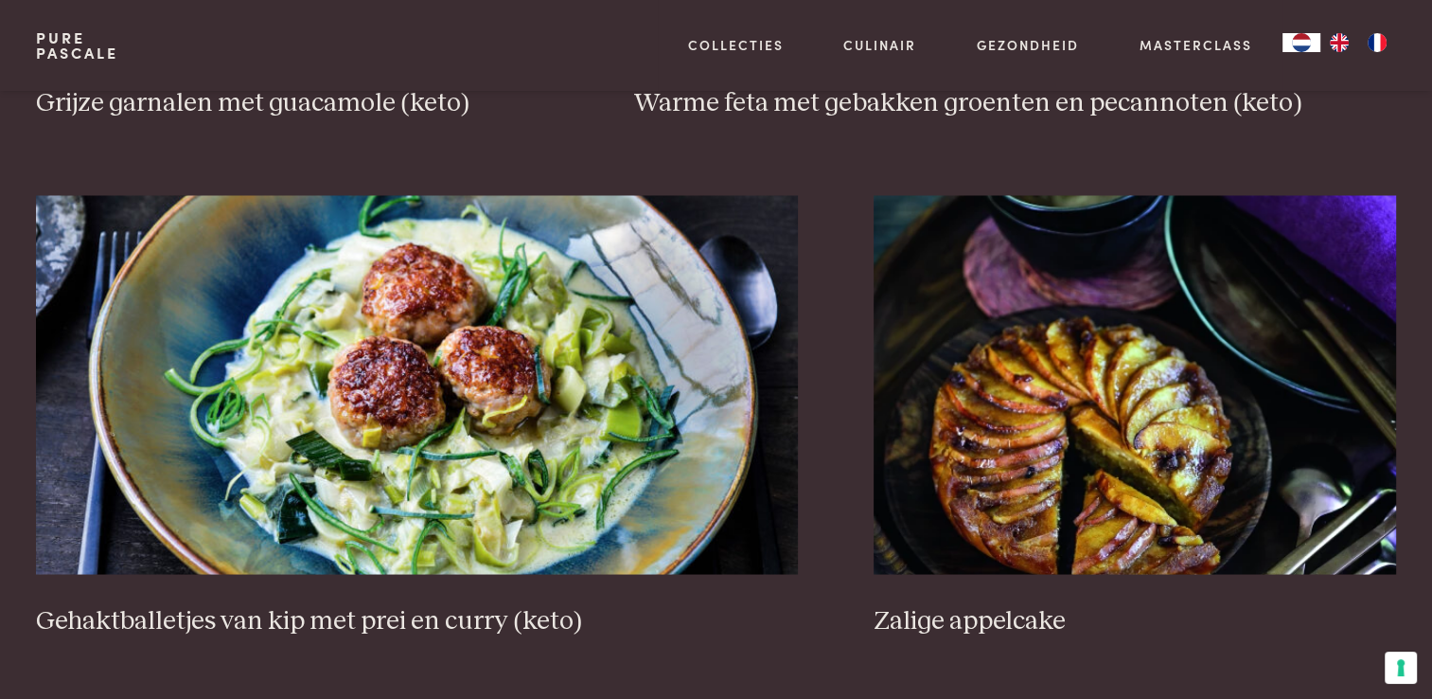
scroll to position [3464, 0]
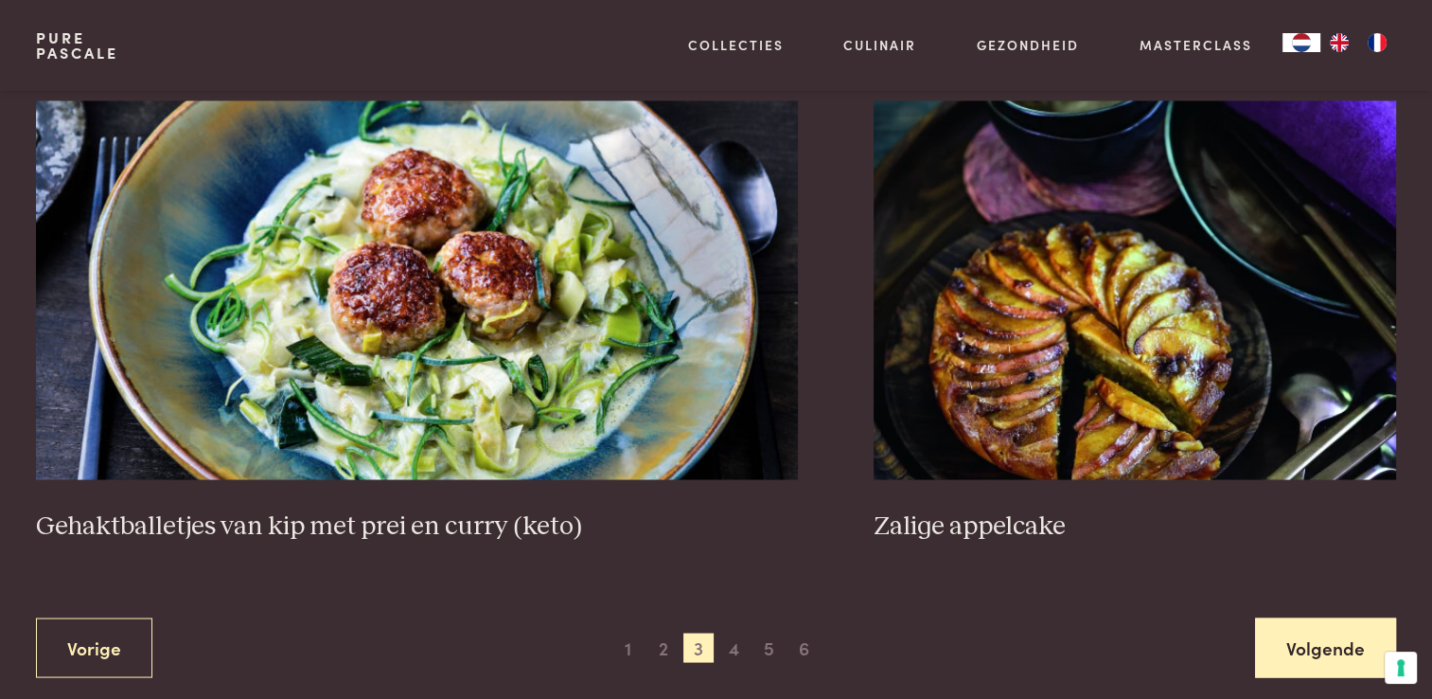
click at [1331, 660] on link "Volgende" at bounding box center [1325, 647] width 141 height 60
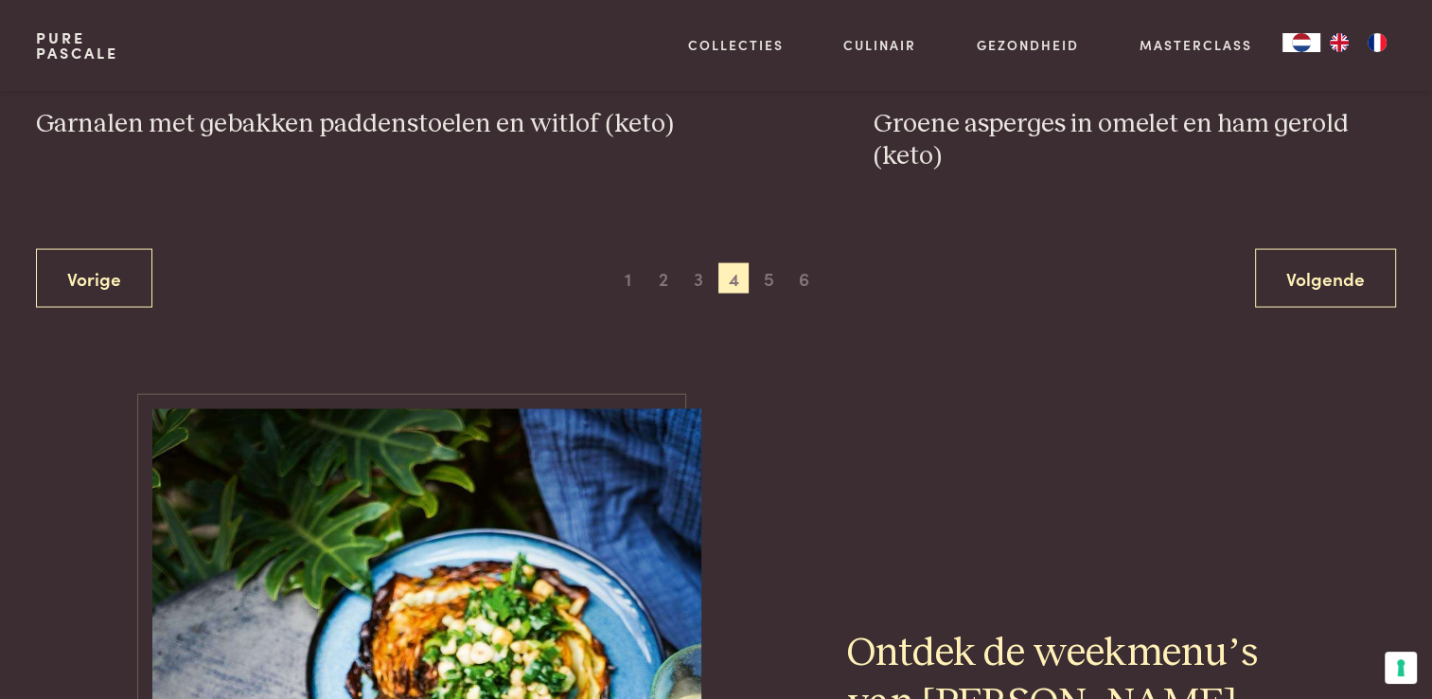
scroll to position [3843, 0]
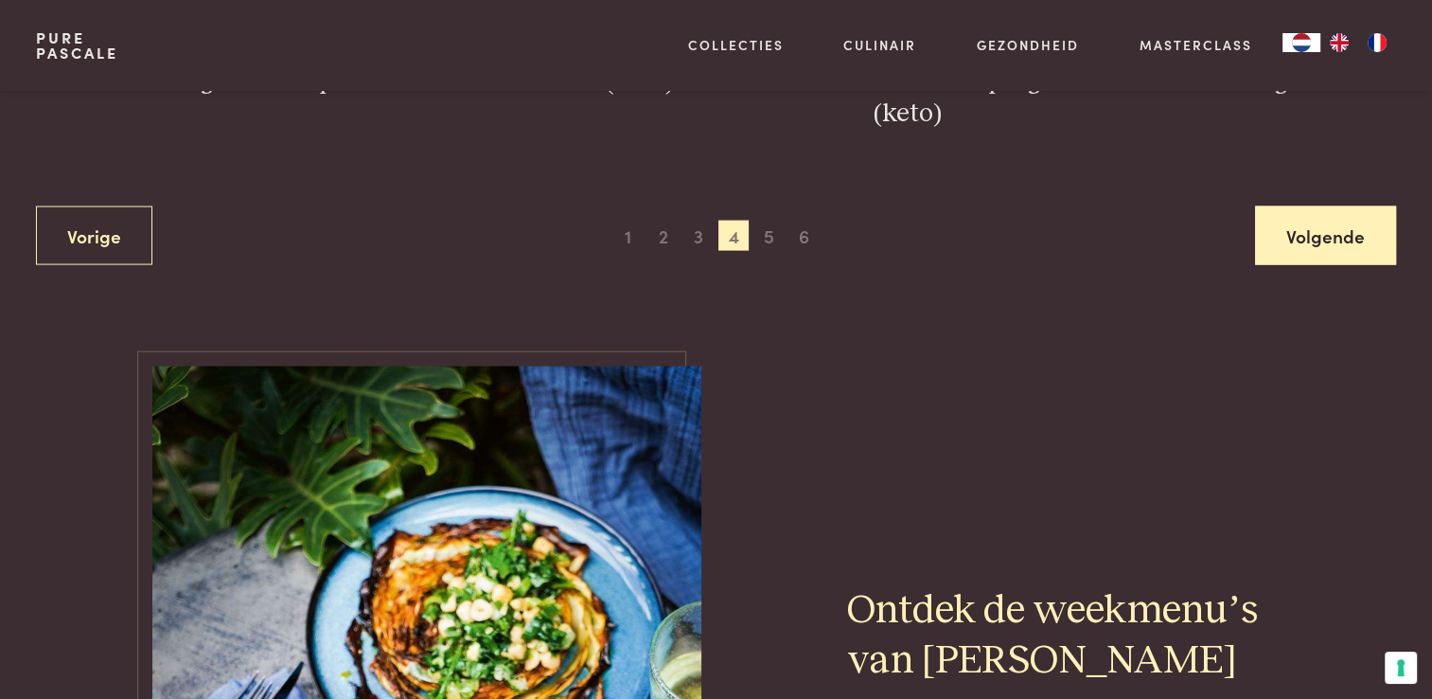
click at [1343, 232] on link "Volgende" at bounding box center [1325, 236] width 141 height 60
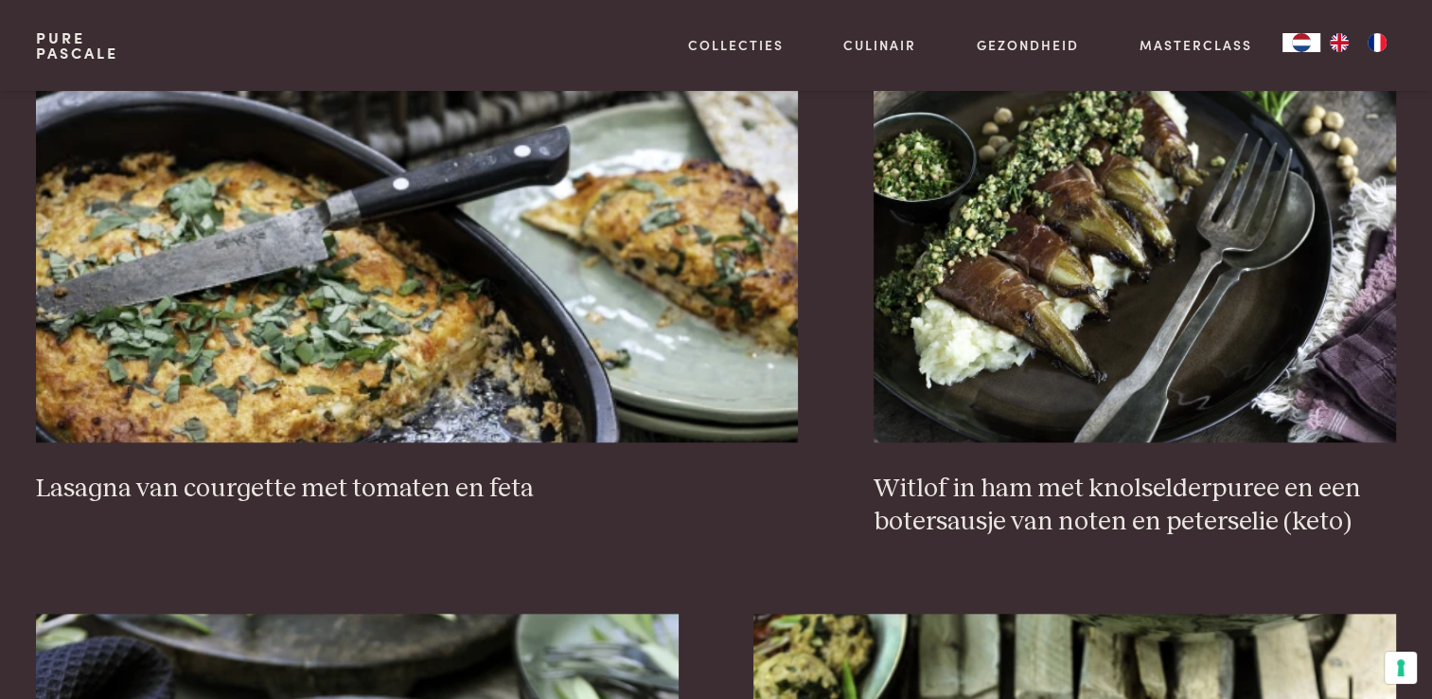
scroll to position [1855, 0]
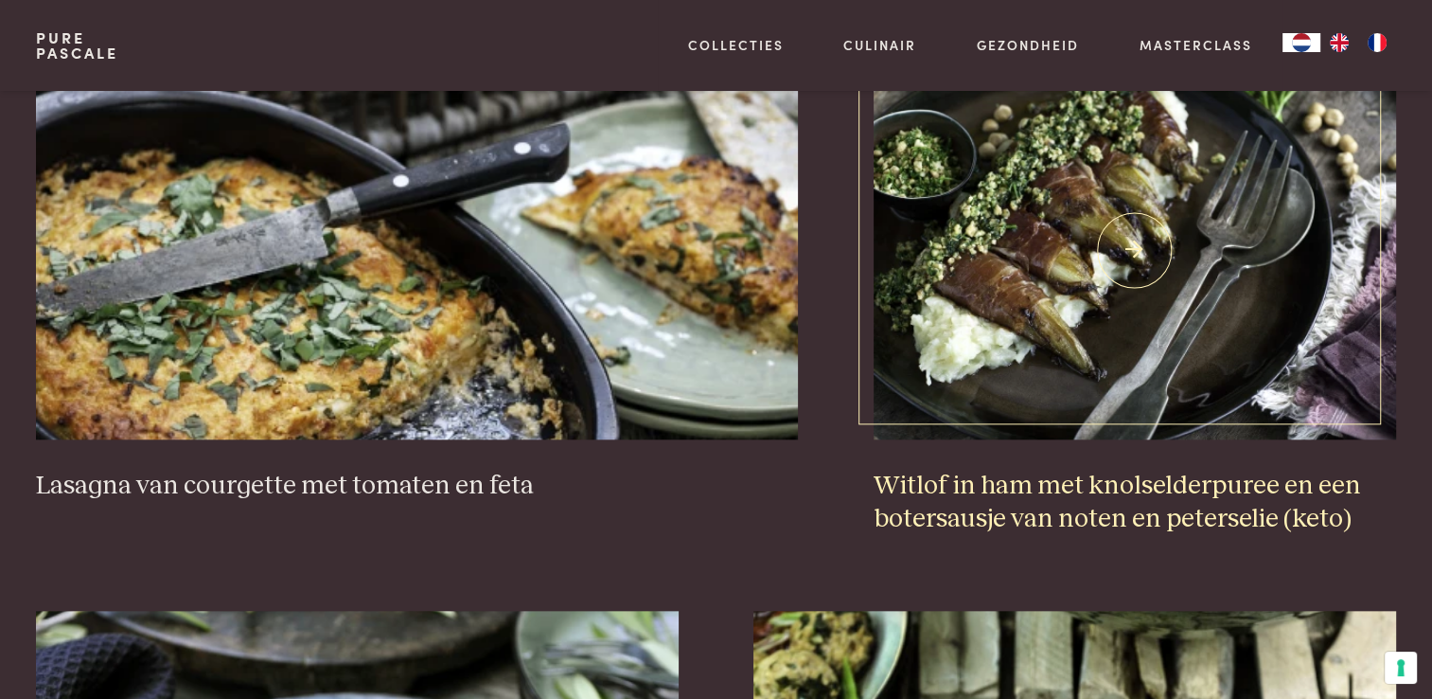
click at [1076, 357] on img at bounding box center [1135, 250] width 523 height 379
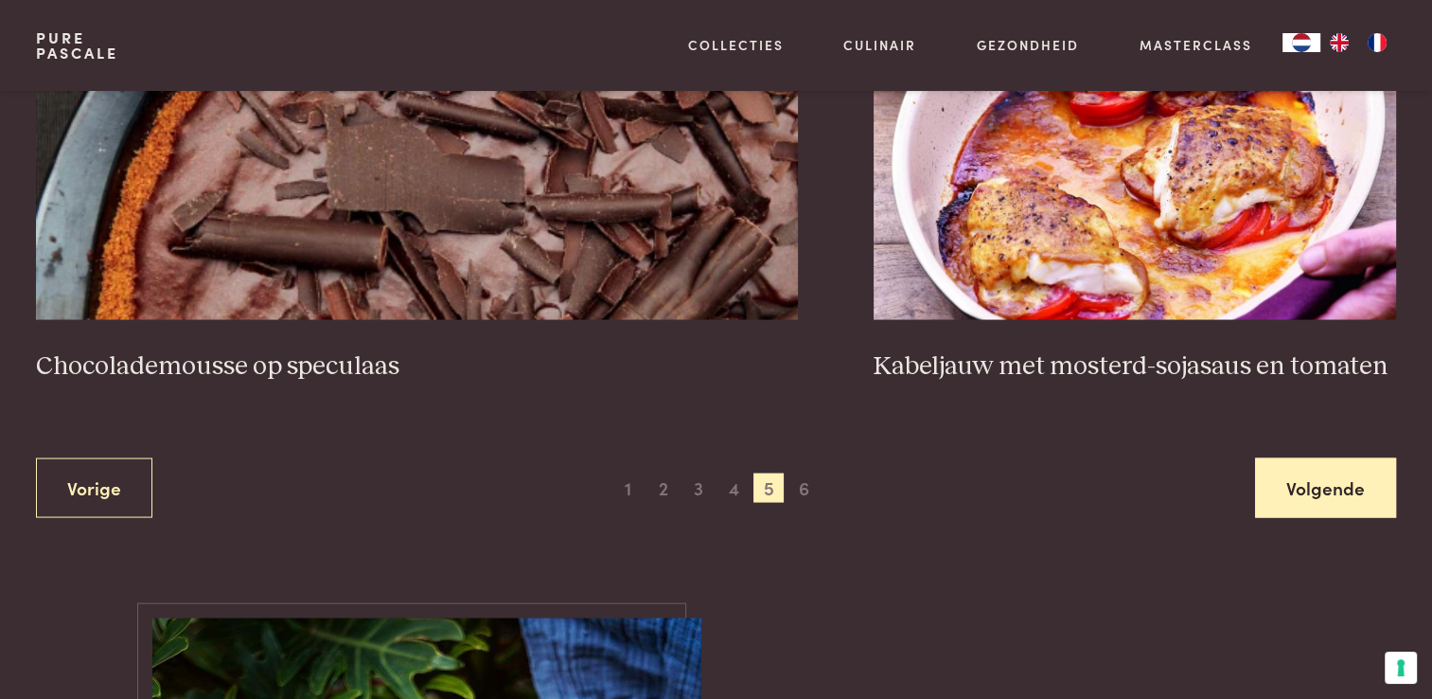
click at [1299, 479] on link "Volgende" at bounding box center [1325, 487] width 141 height 60
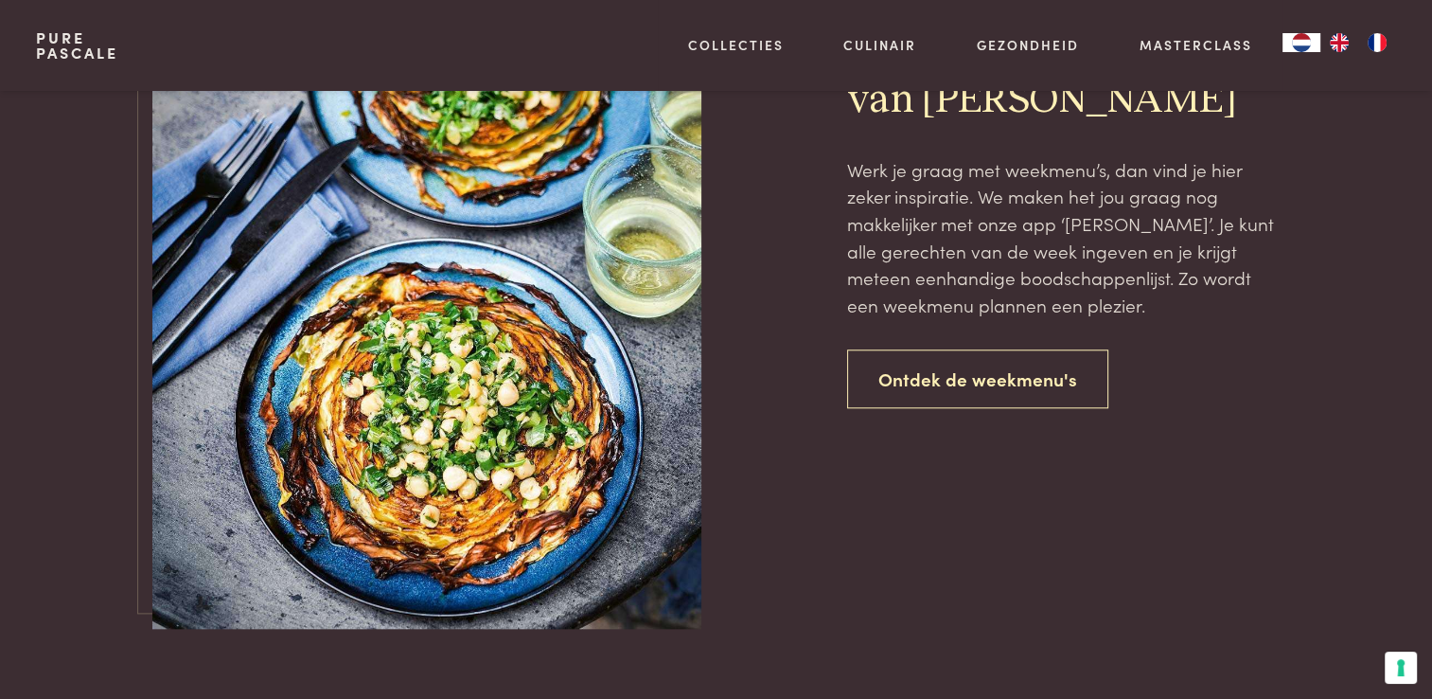
scroll to position [1760, 0]
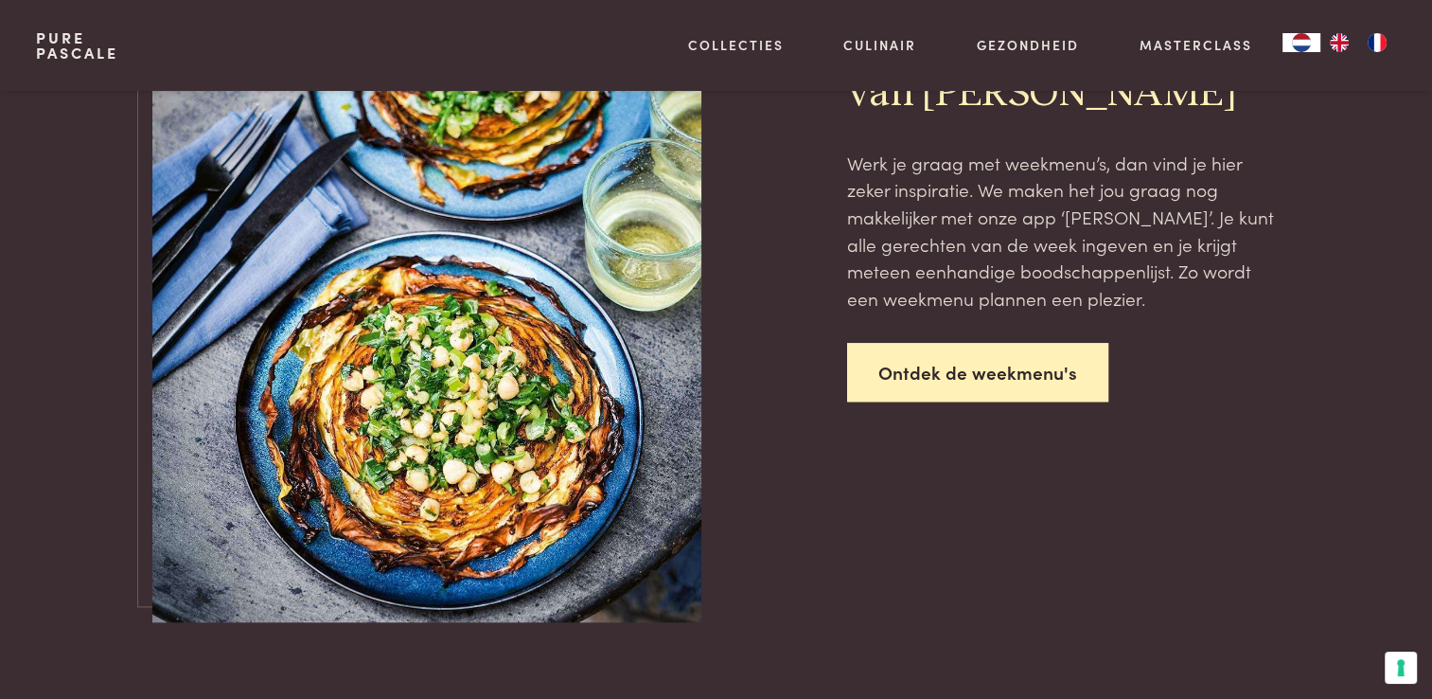
click at [1047, 381] on link "Ontdek de weekmenu's" at bounding box center [977, 373] width 261 height 60
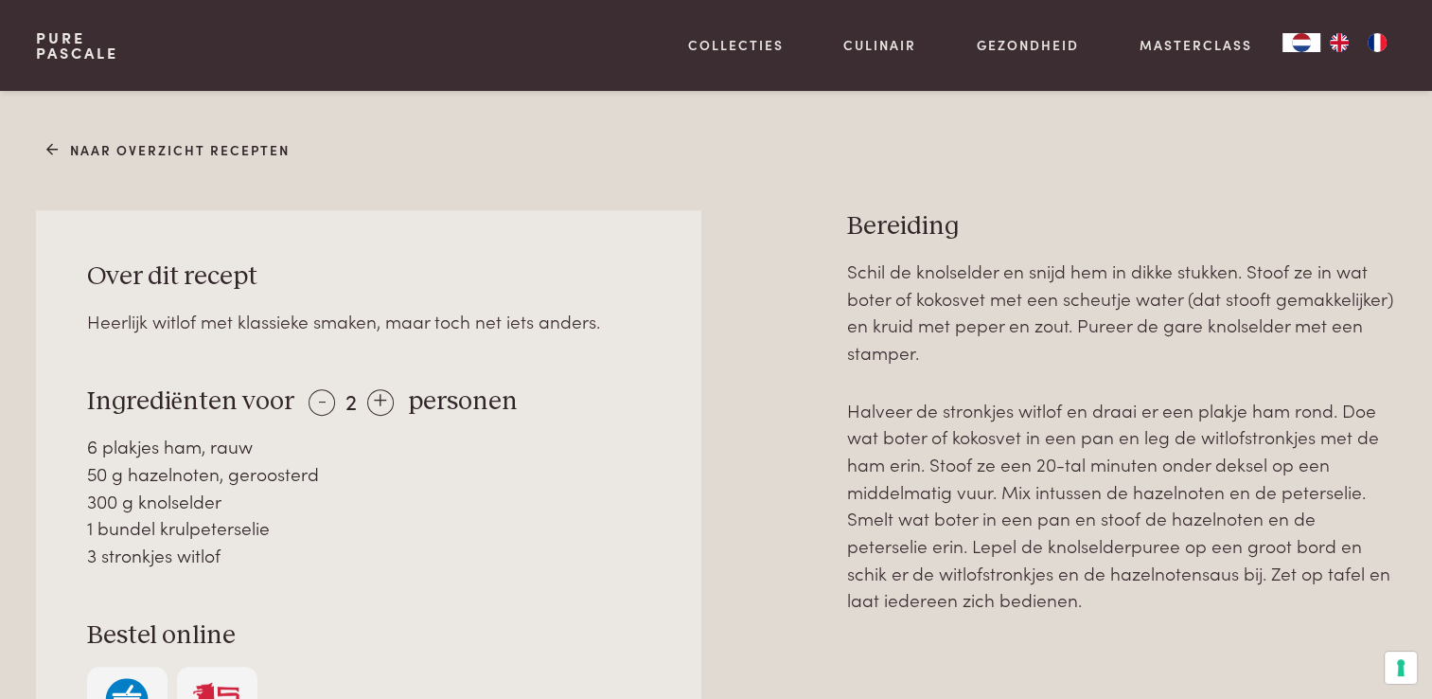
scroll to position [852, 0]
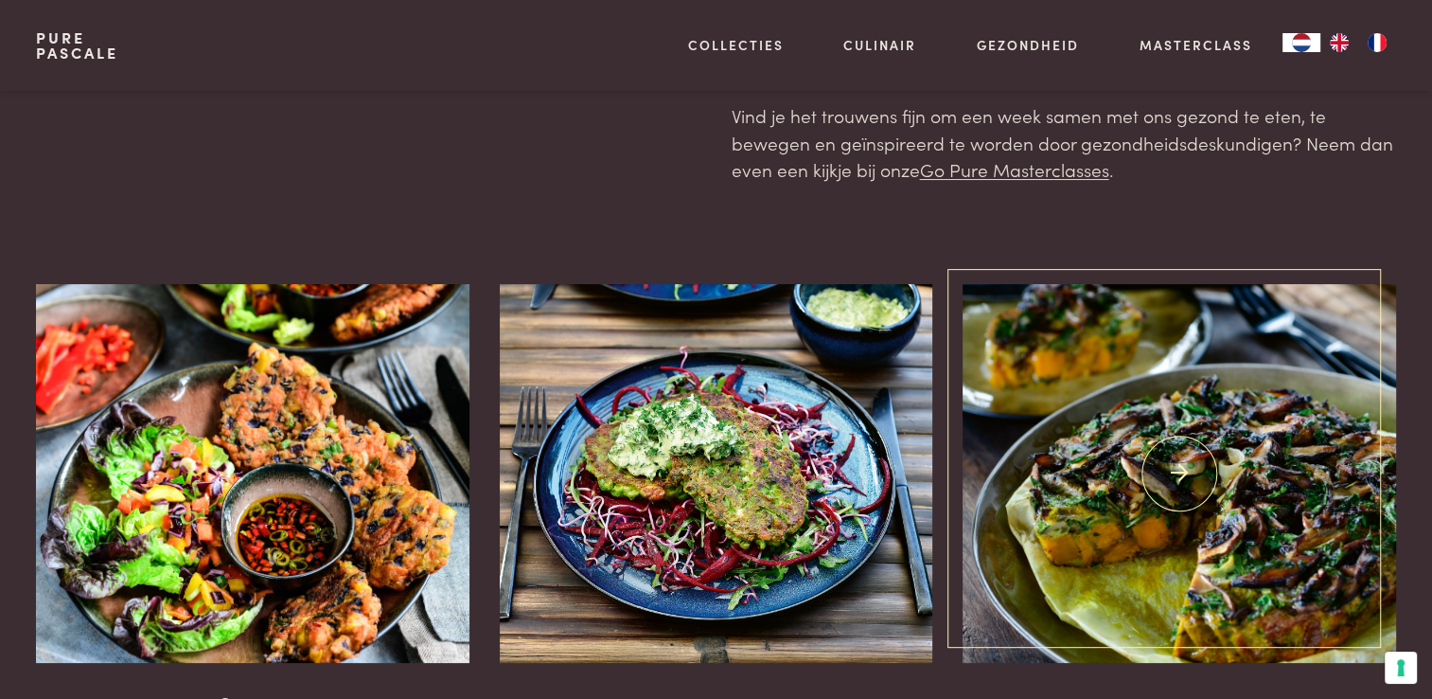
scroll to position [284, 0]
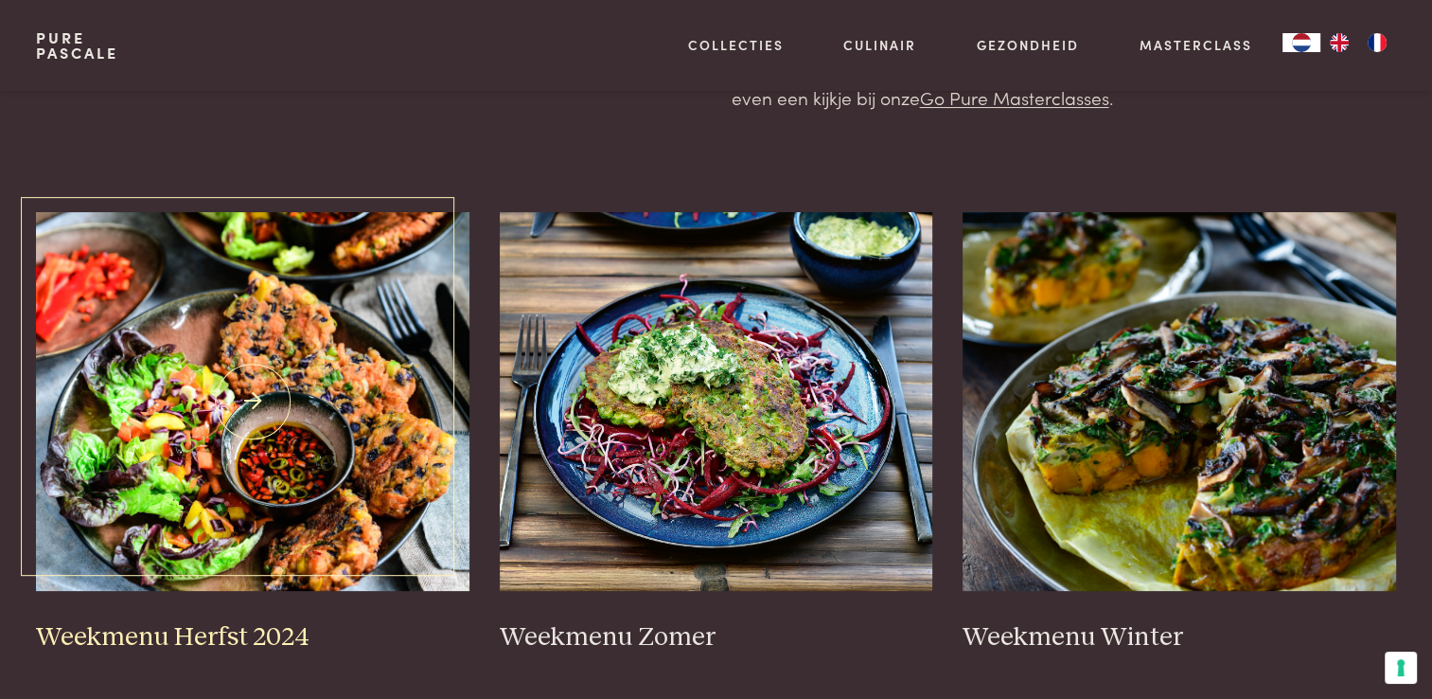
click at [375, 380] on img at bounding box center [253, 401] width 434 height 379
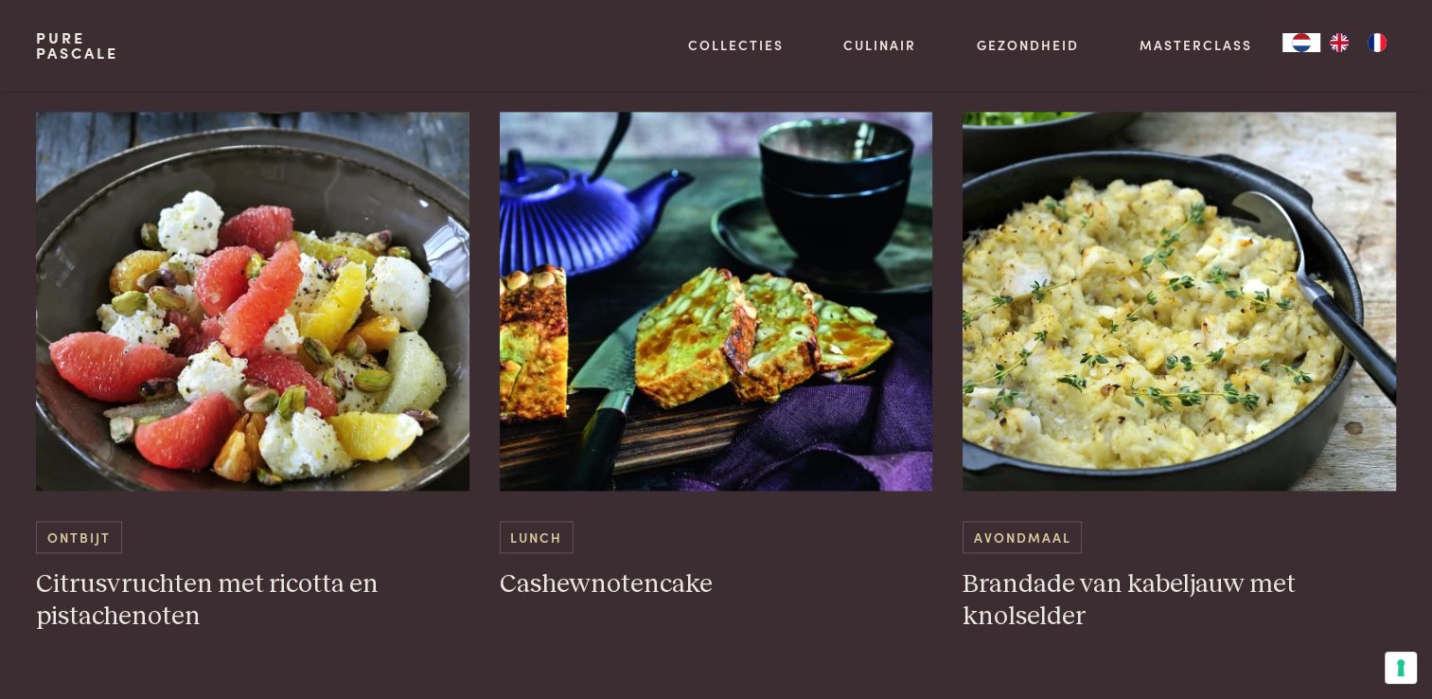
scroll to position [2651, 0]
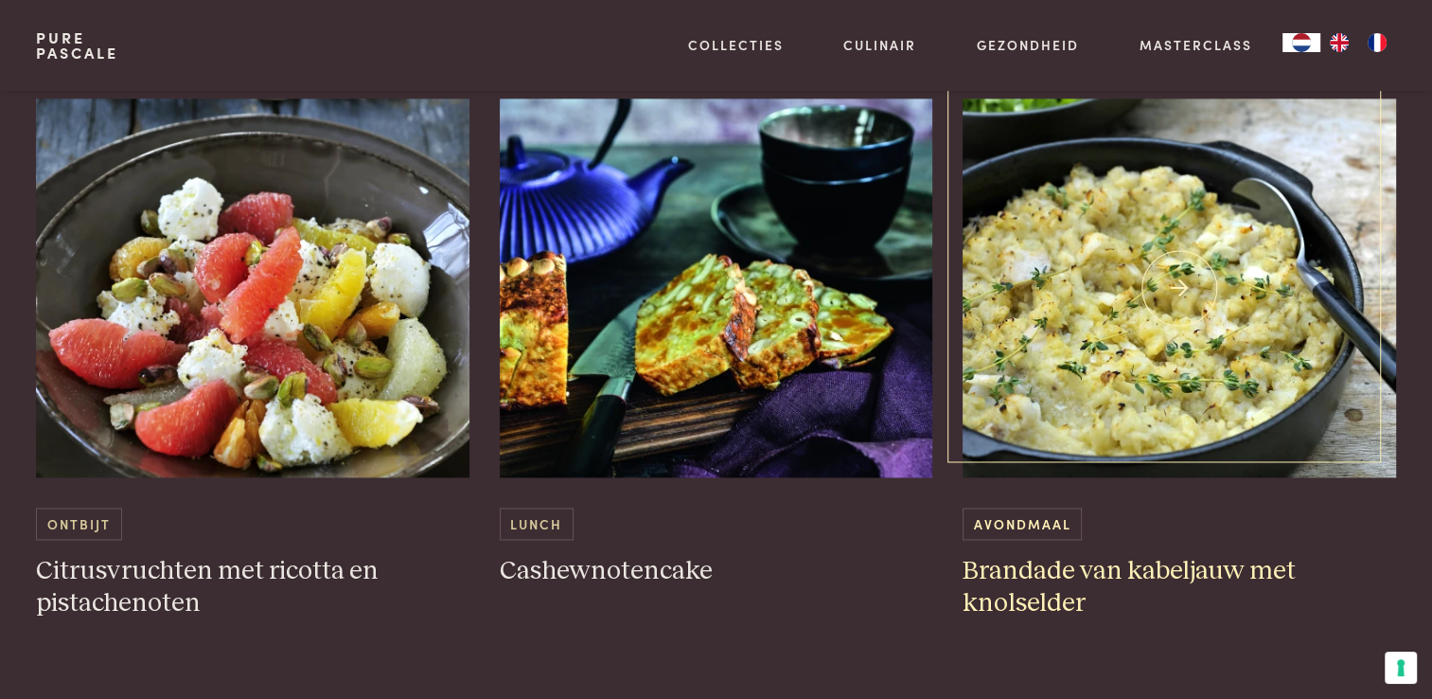
click at [1039, 346] on img at bounding box center [1180, 287] width 434 height 379
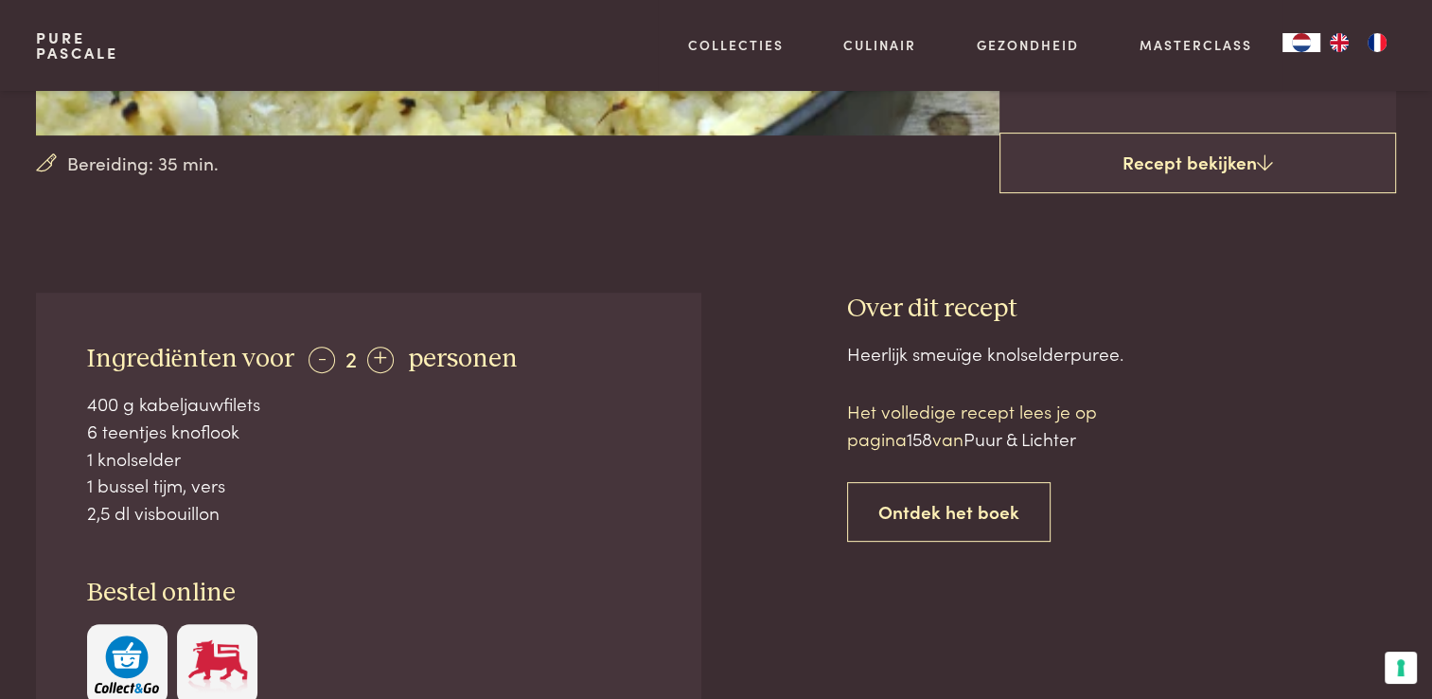
scroll to position [568, 0]
